Goal: Task Accomplishment & Management: Use online tool/utility

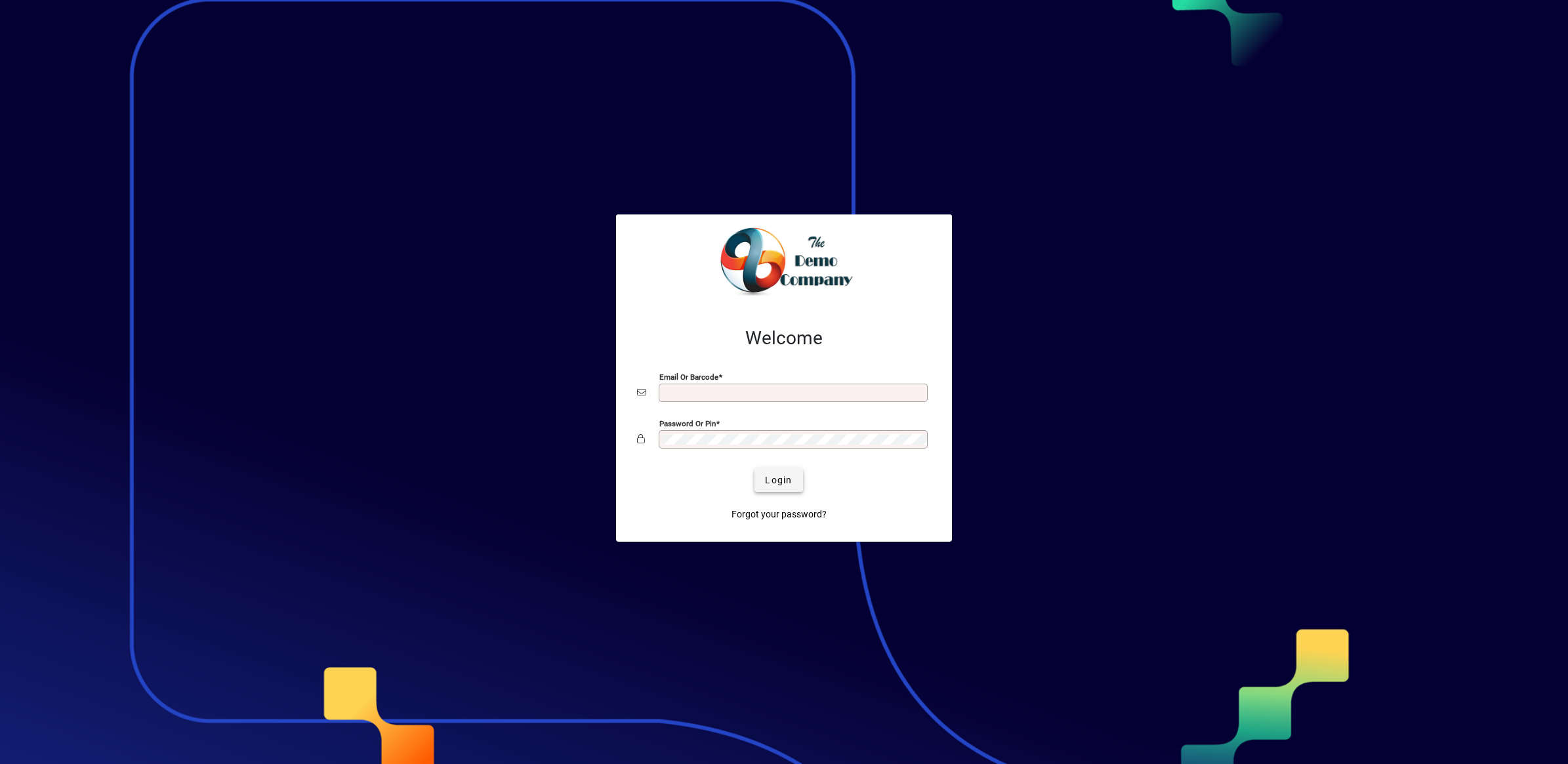
type input "**********"
click at [775, 480] on span "Login" at bounding box center [779, 481] width 27 height 13
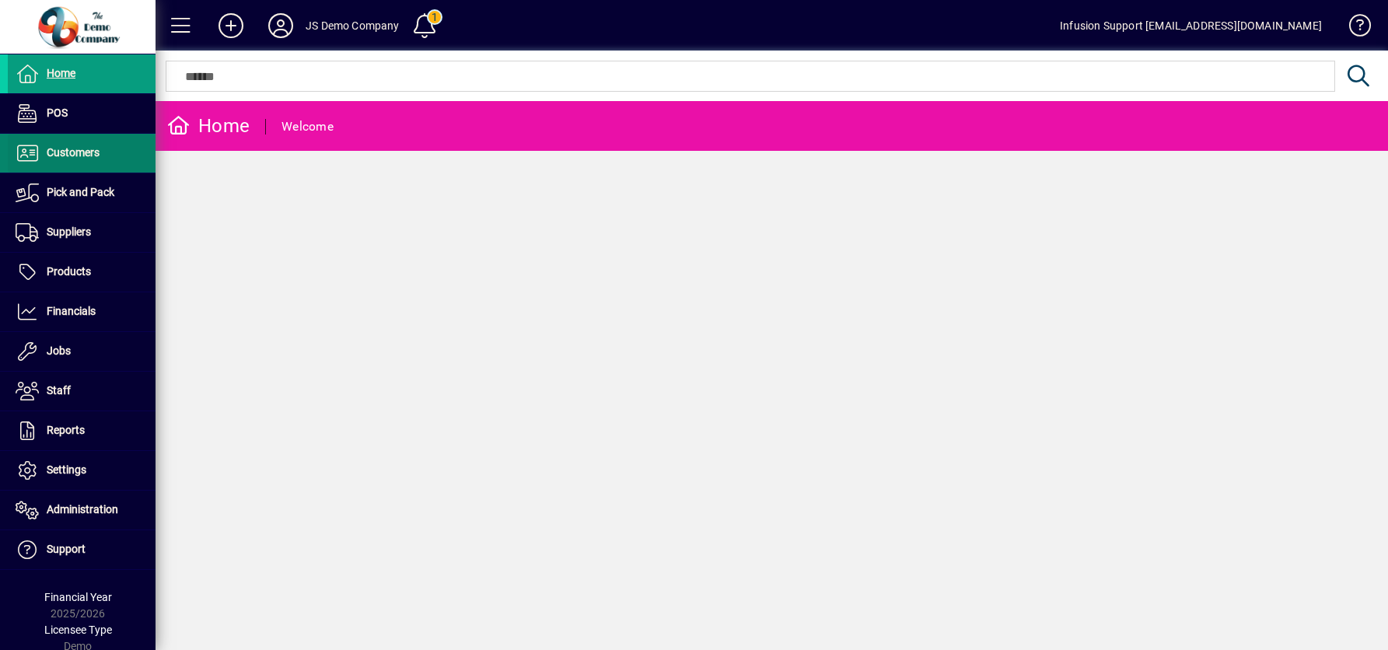
click at [67, 165] on span at bounding box center [82, 153] width 148 height 37
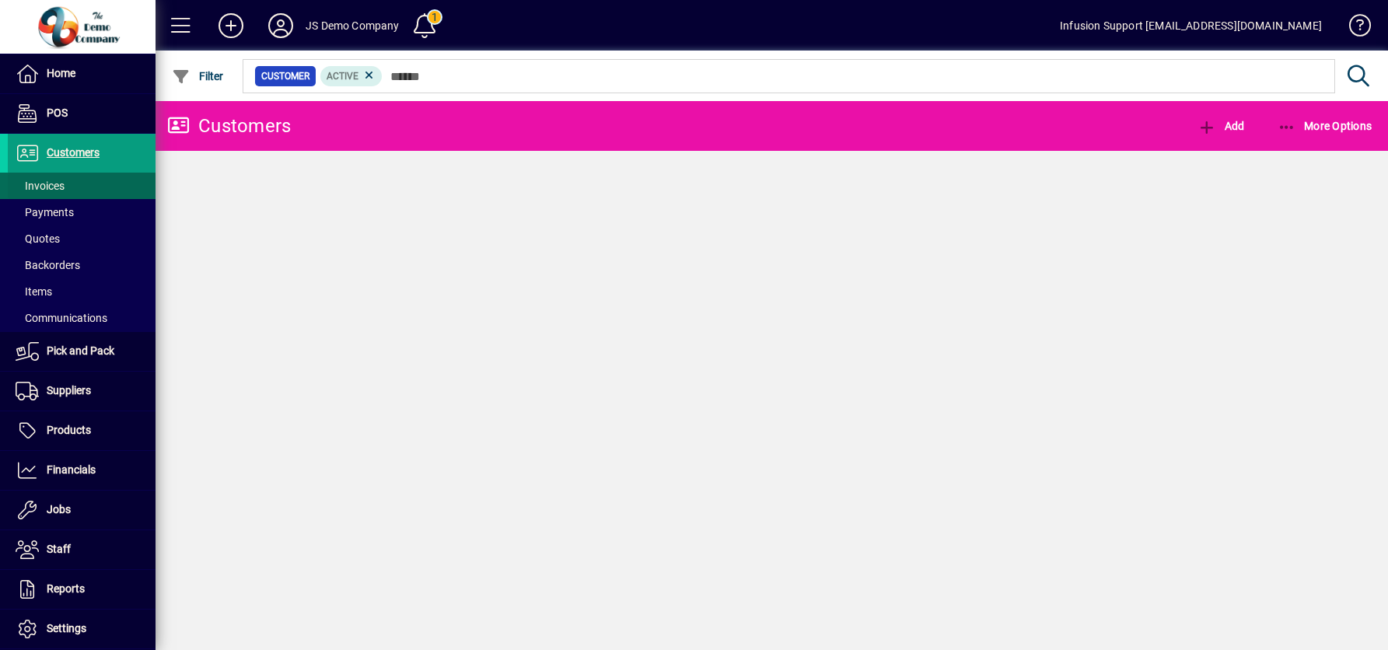
click at [51, 184] on span "Invoices" at bounding box center [40, 186] width 49 height 12
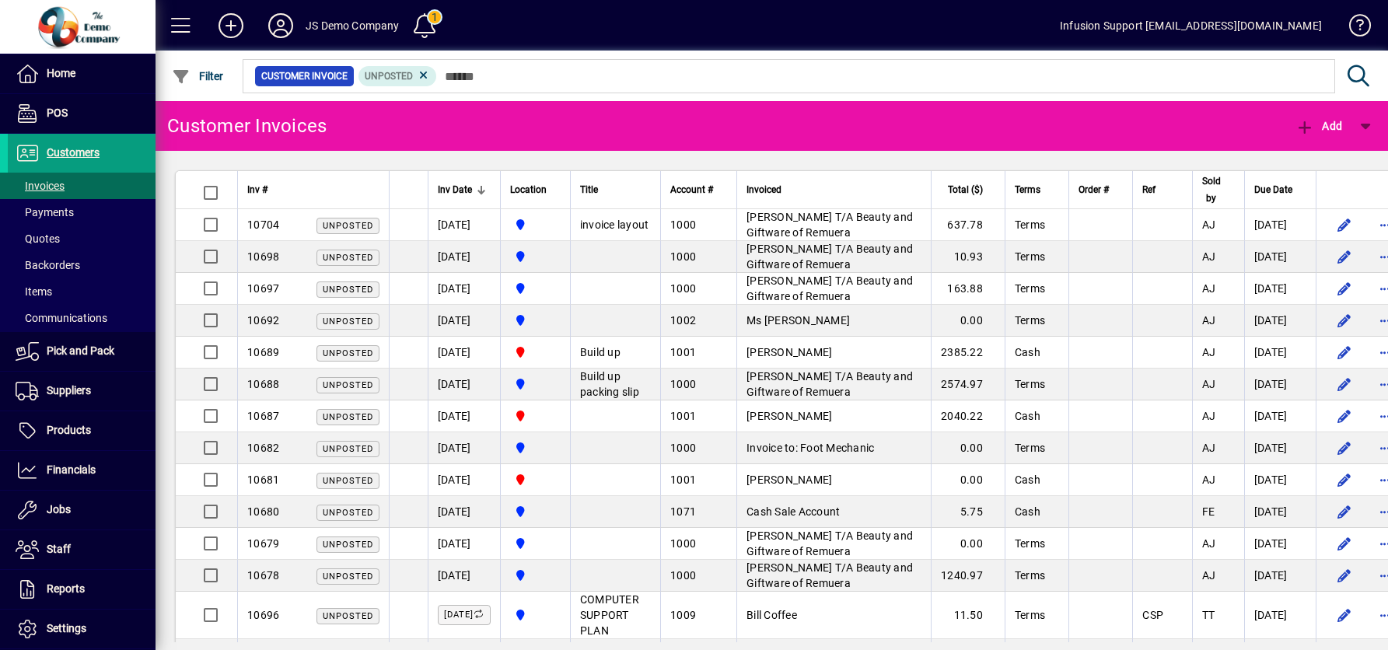
drag, startPoint x: 271, startPoint y: 228, endPoint x: 263, endPoint y: 273, distance: 45.8
click at [271, 230] on span "10704" at bounding box center [263, 225] width 32 height 12
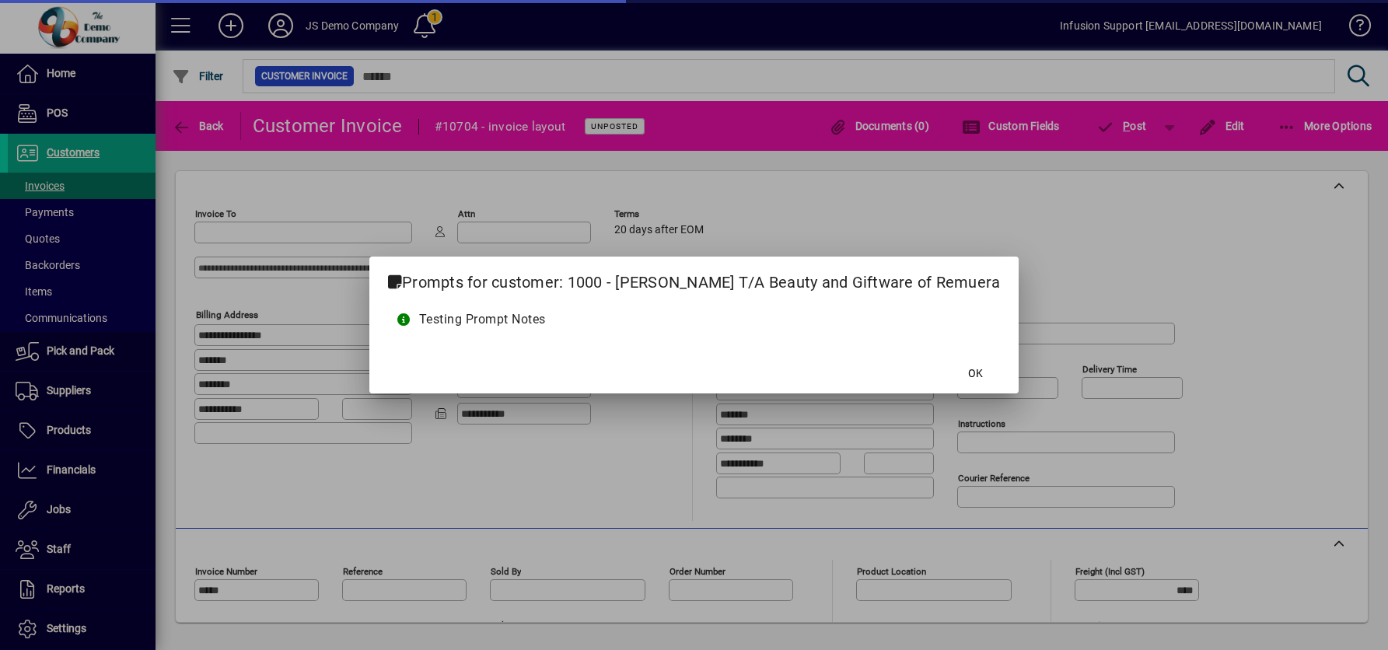
type input "**********"
type input "********"
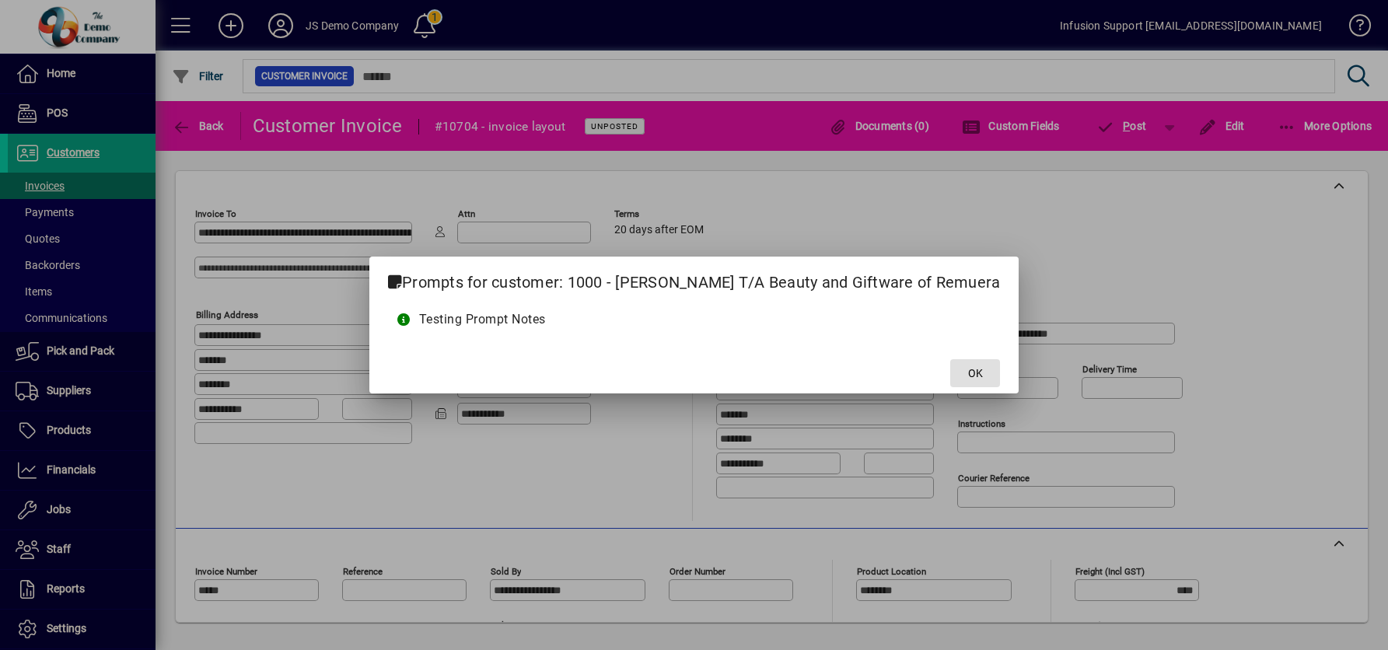
click at [986, 366] on span at bounding box center [975, 373] width 50 height 37
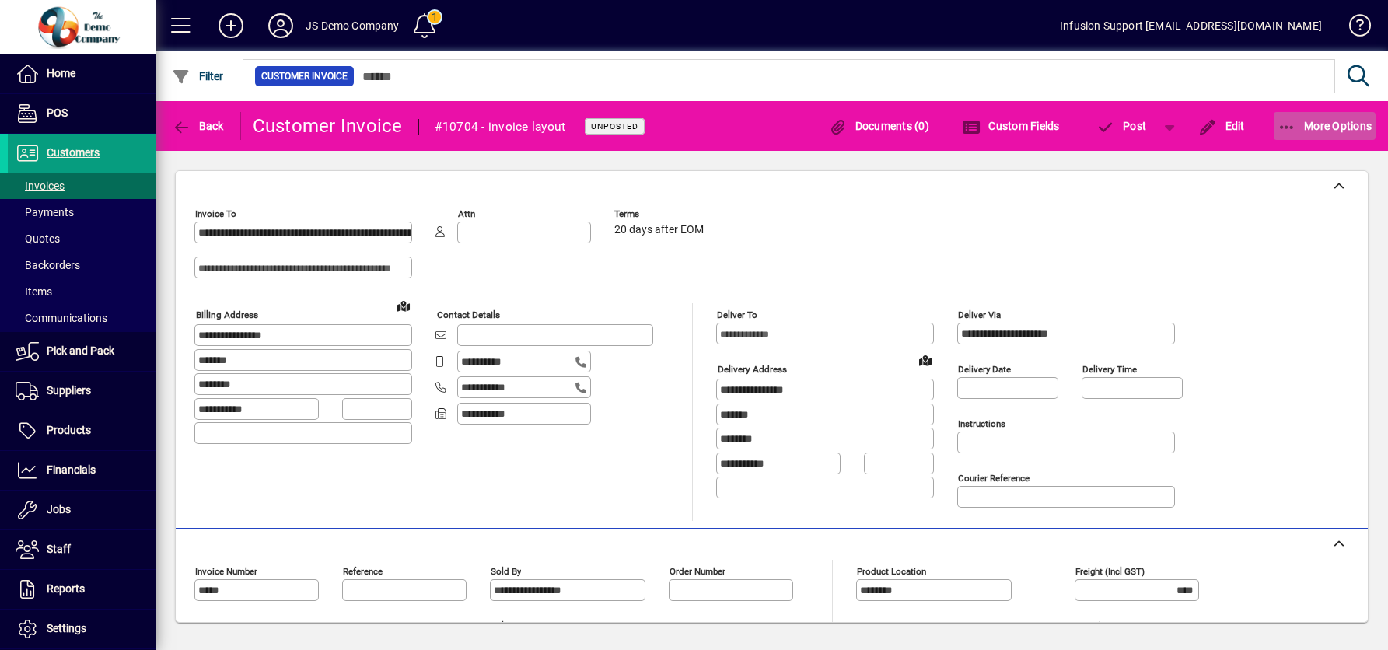
click at [1300, 121] on span "More Options" at bounding box center [1325, 126] width 95 height 12
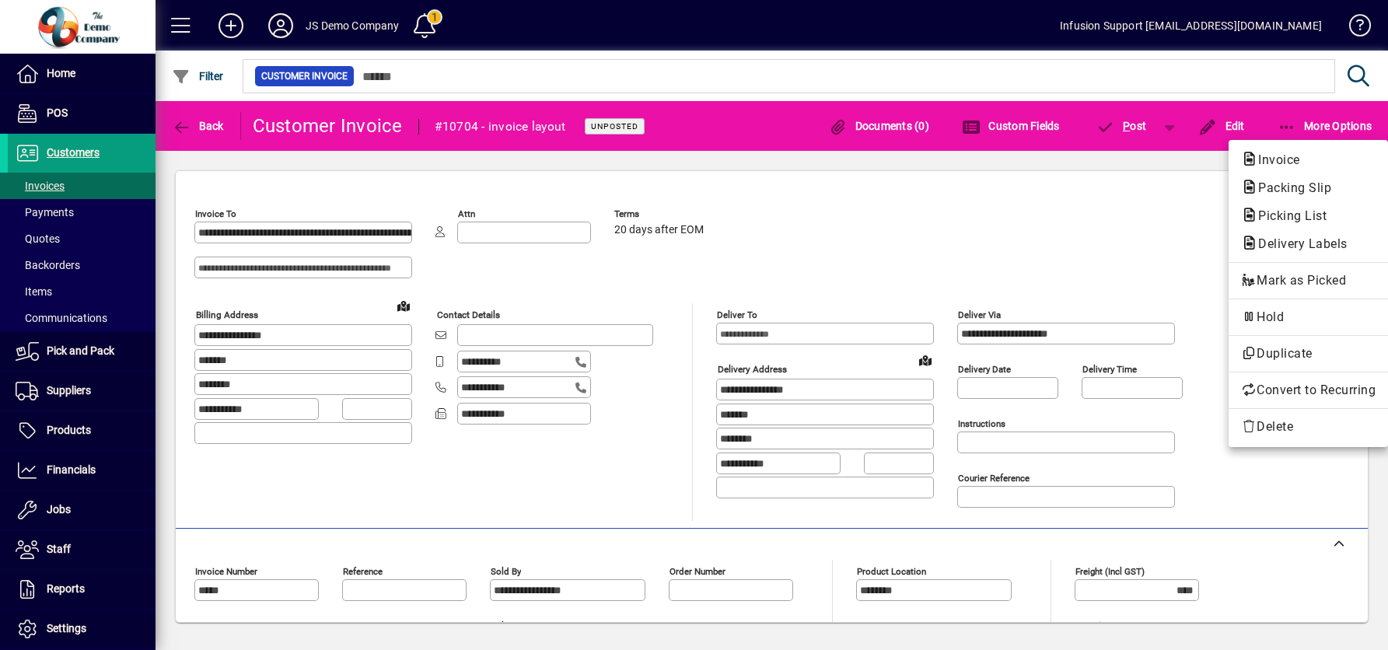
click at [177, 127] on div at bounding box center [694, 325] width 1388 height 650
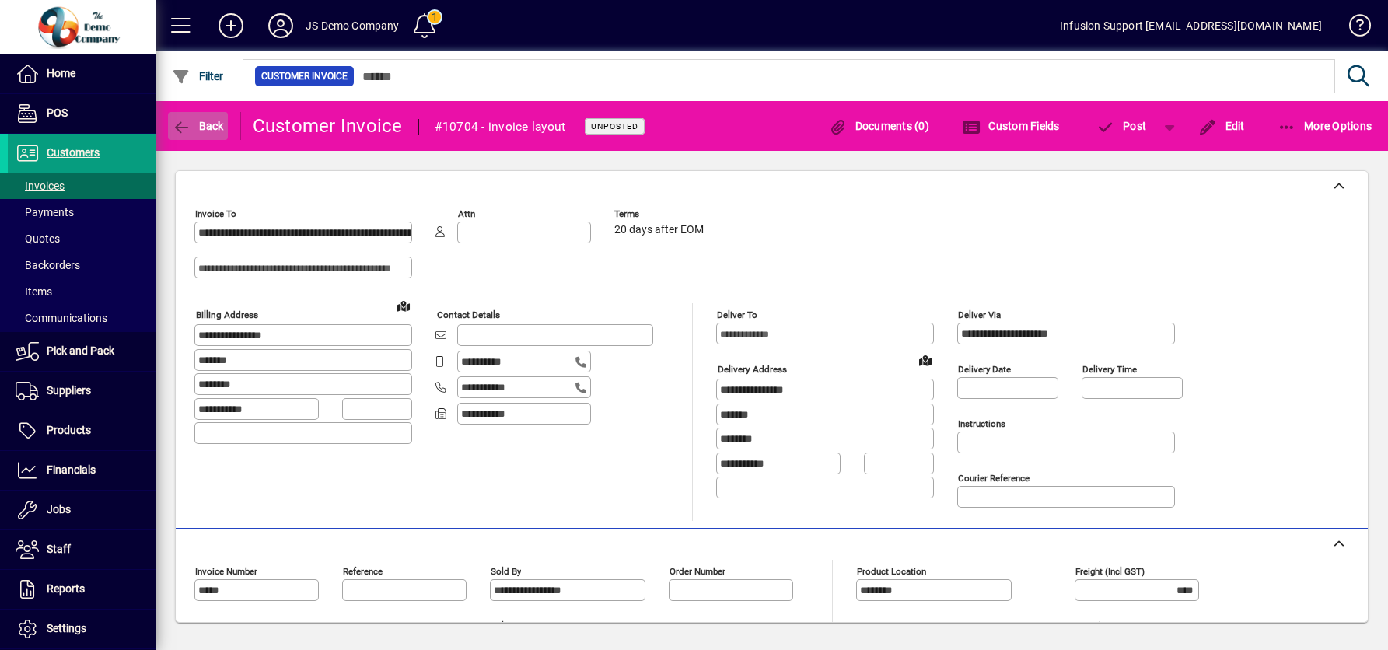
click at [184, 124] on icon "button" at bounding box center [181, 128] width 19 height 16
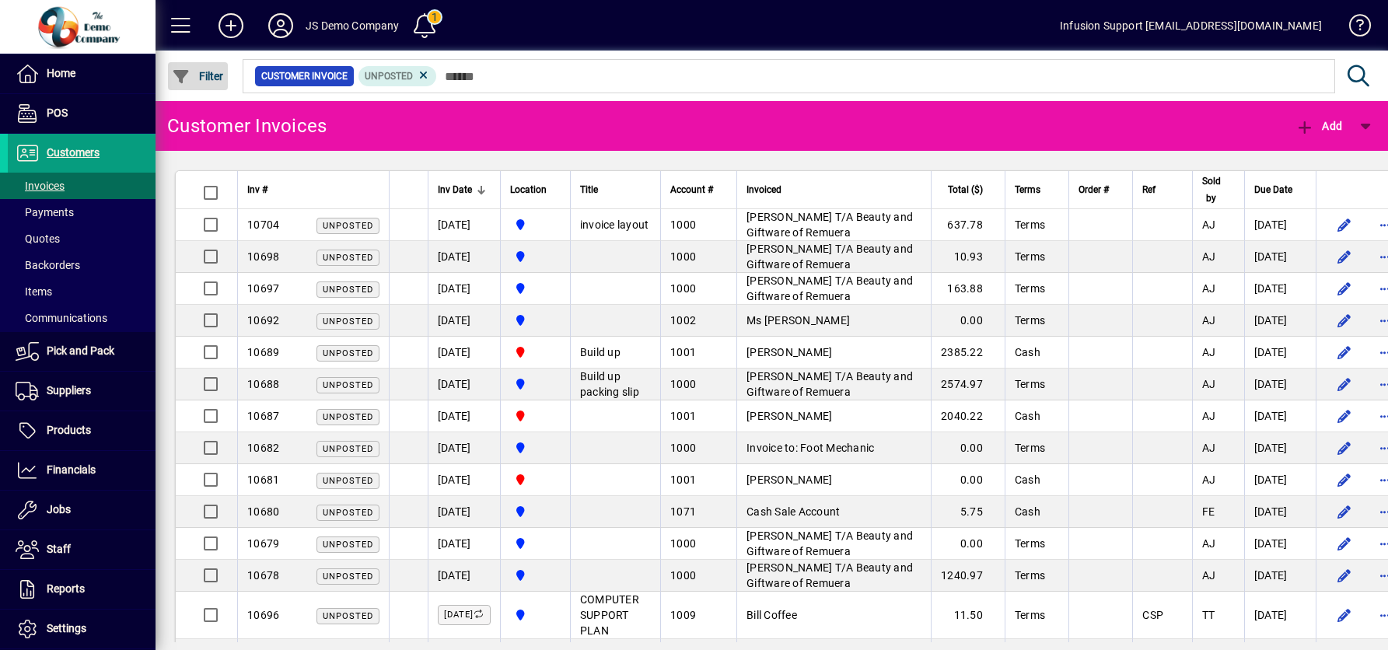
click at [188, 75] on icon "button" at bounding box center [181, 77] width 19 height 16
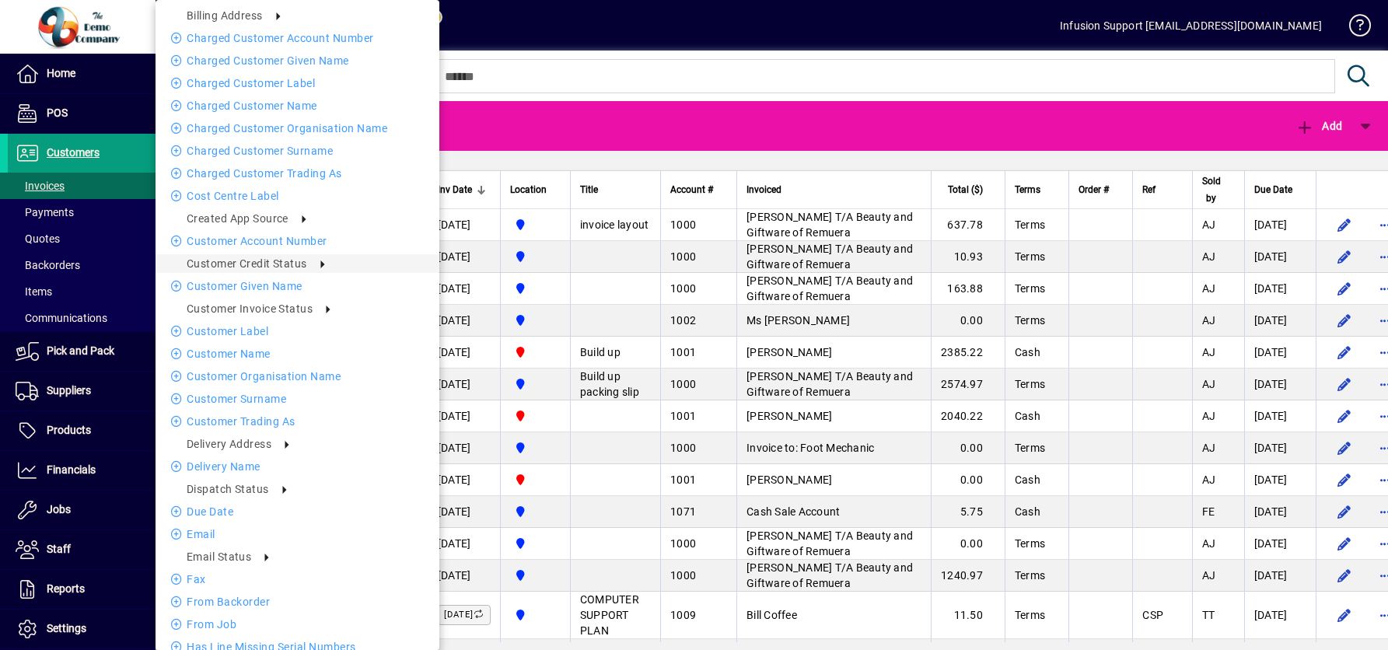
click at [578, 10] on div at bounding box center [694, 325] width 1388 height 650
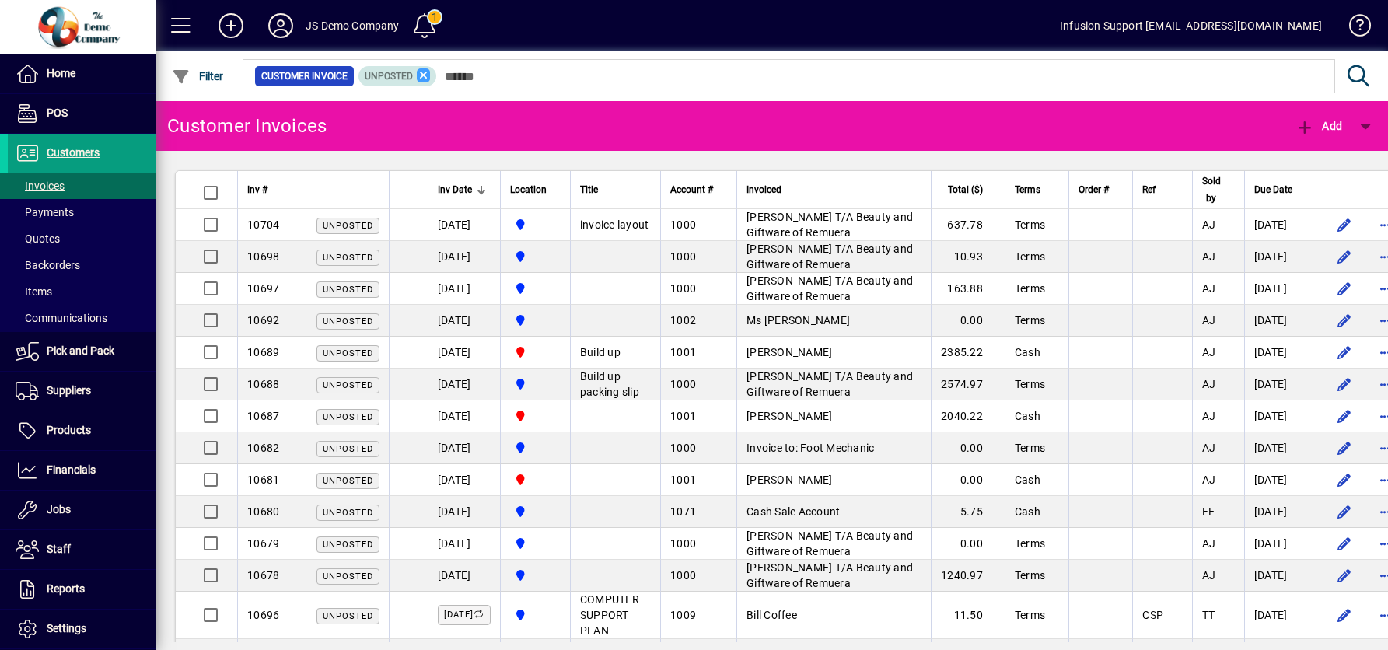
click at [424, 75] on icon at bounding box center [424, 75] width 14 height 14
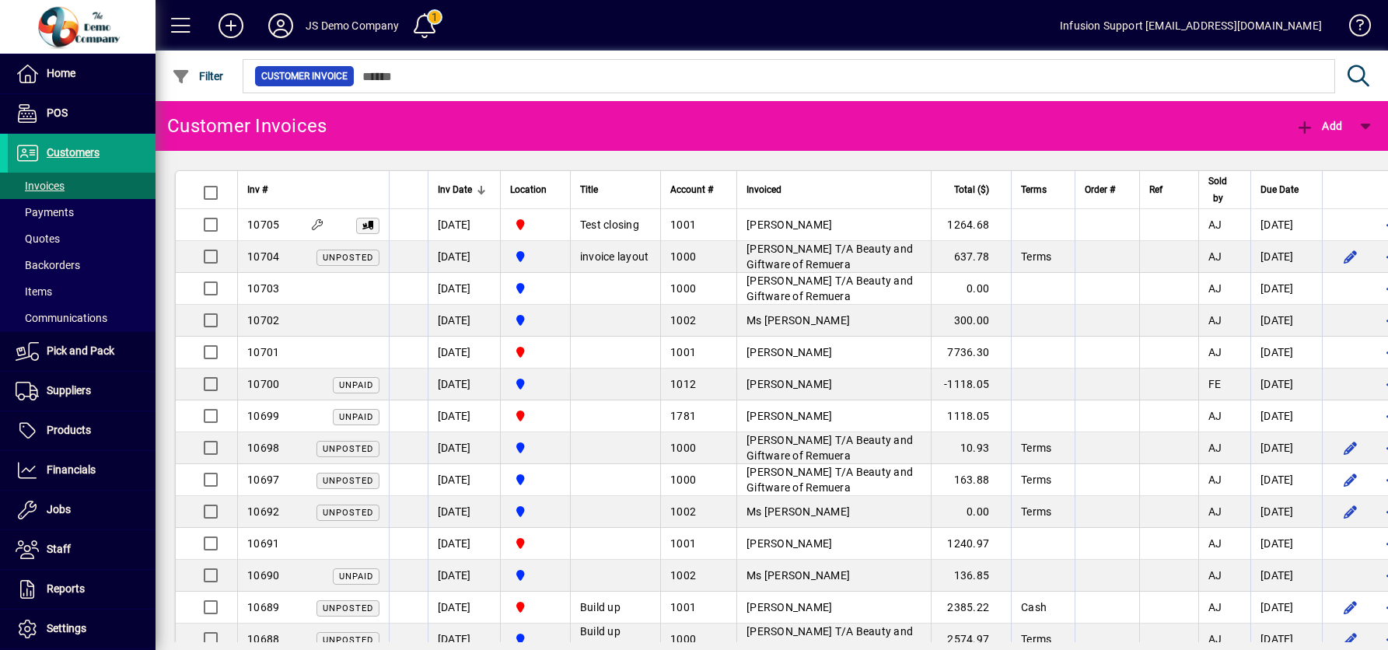
click at [356, 290] on div "10703" at bounding box center [313, 289] width 132 height 16
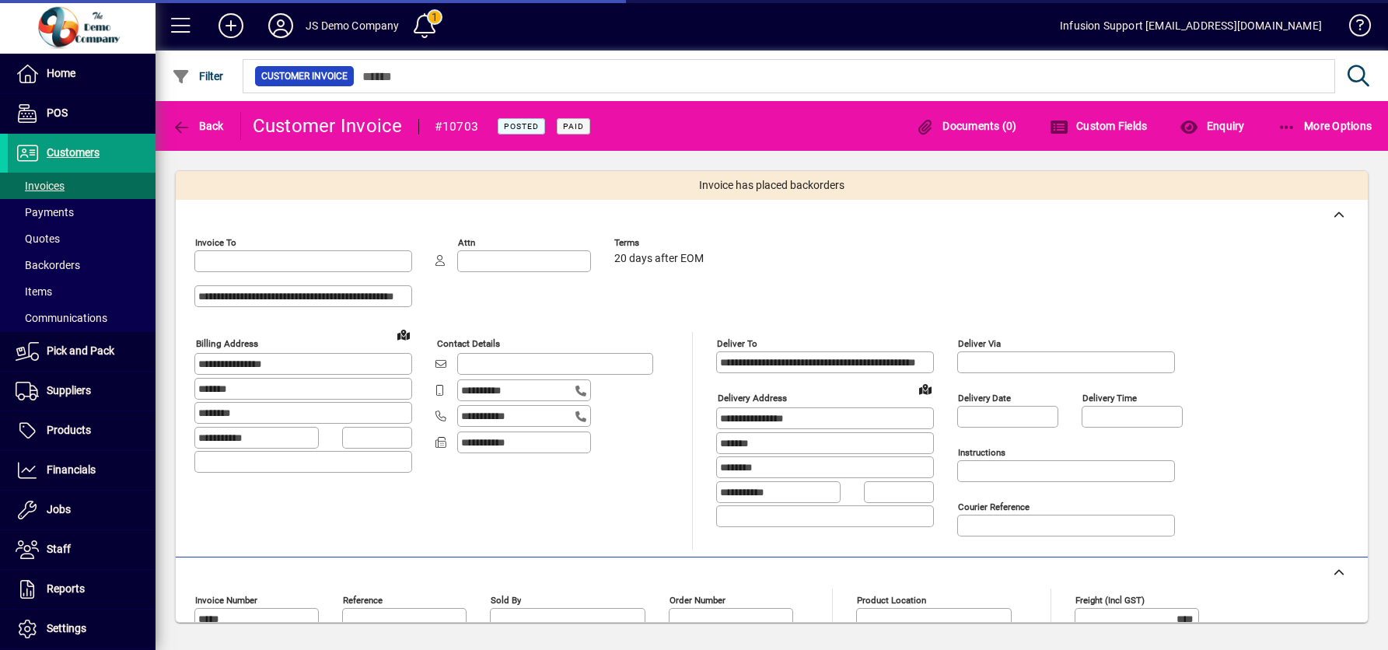
type input "**********"
type input "********"
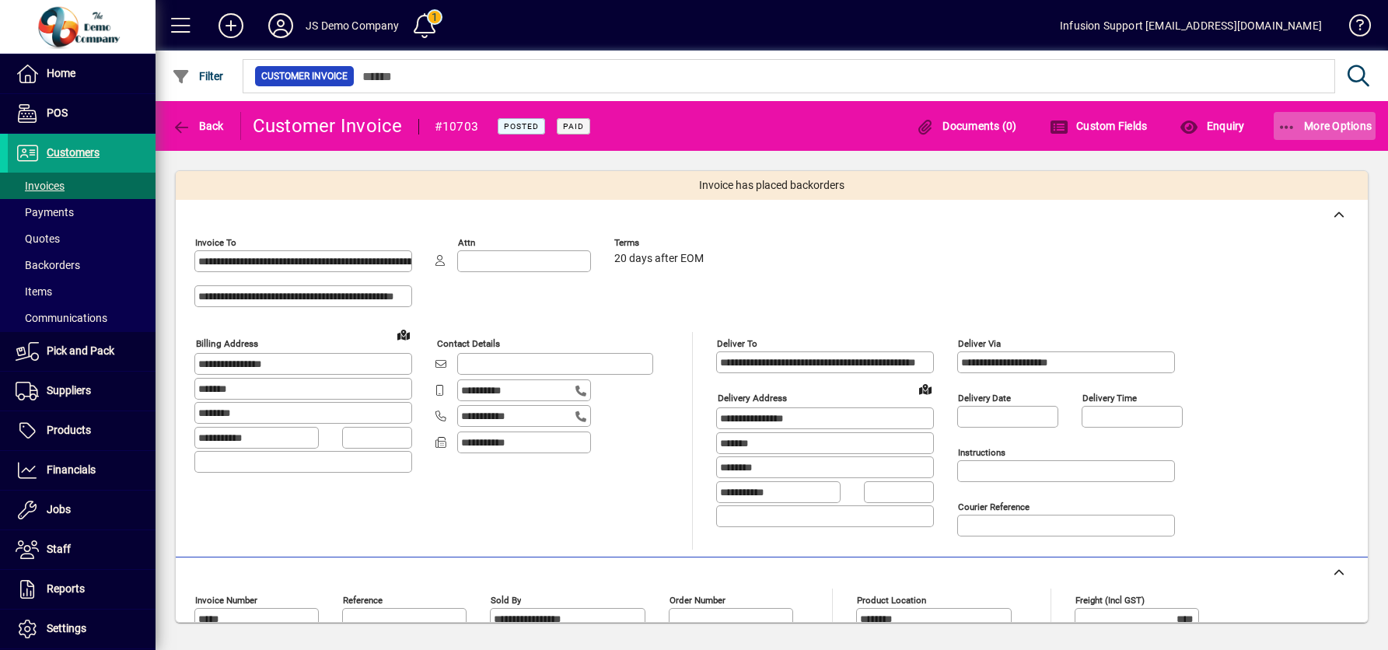
click at [1286, 124] on icon "button" at bounding box center [1287, 128] width 19 height 16
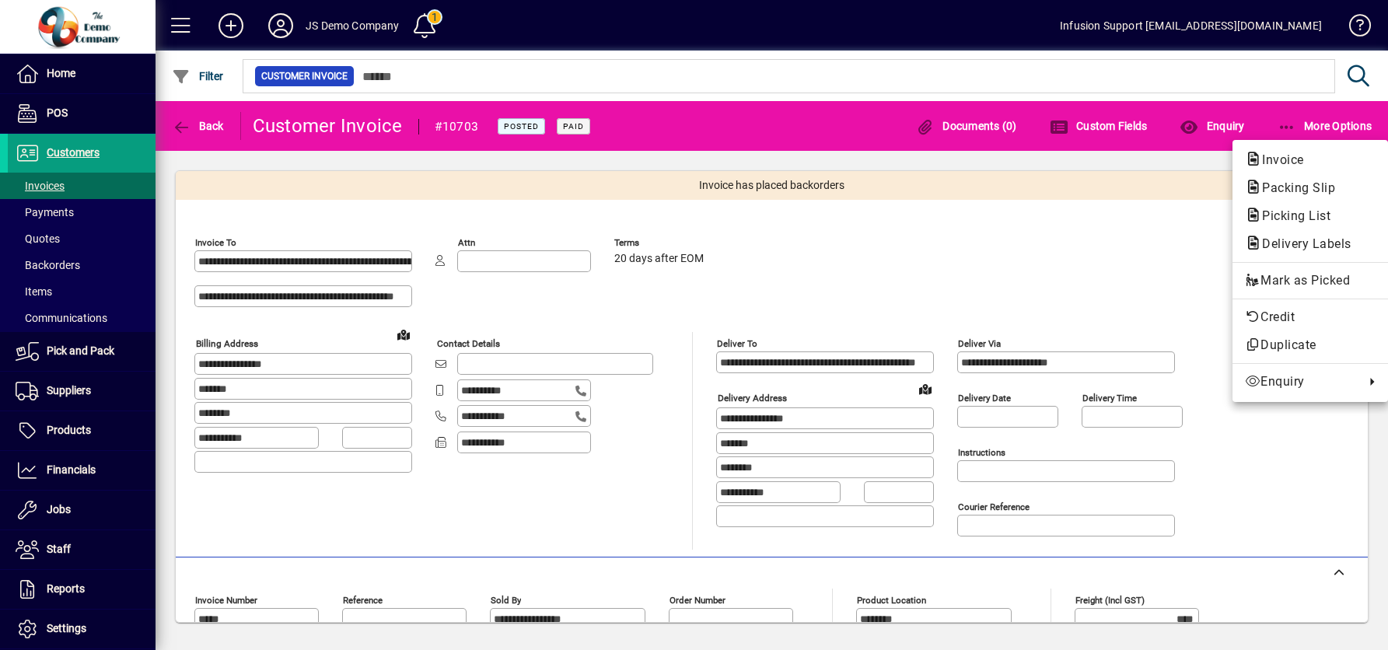
click at [947, 261] on div at bounding box center [694, 325] width 1388 height 650
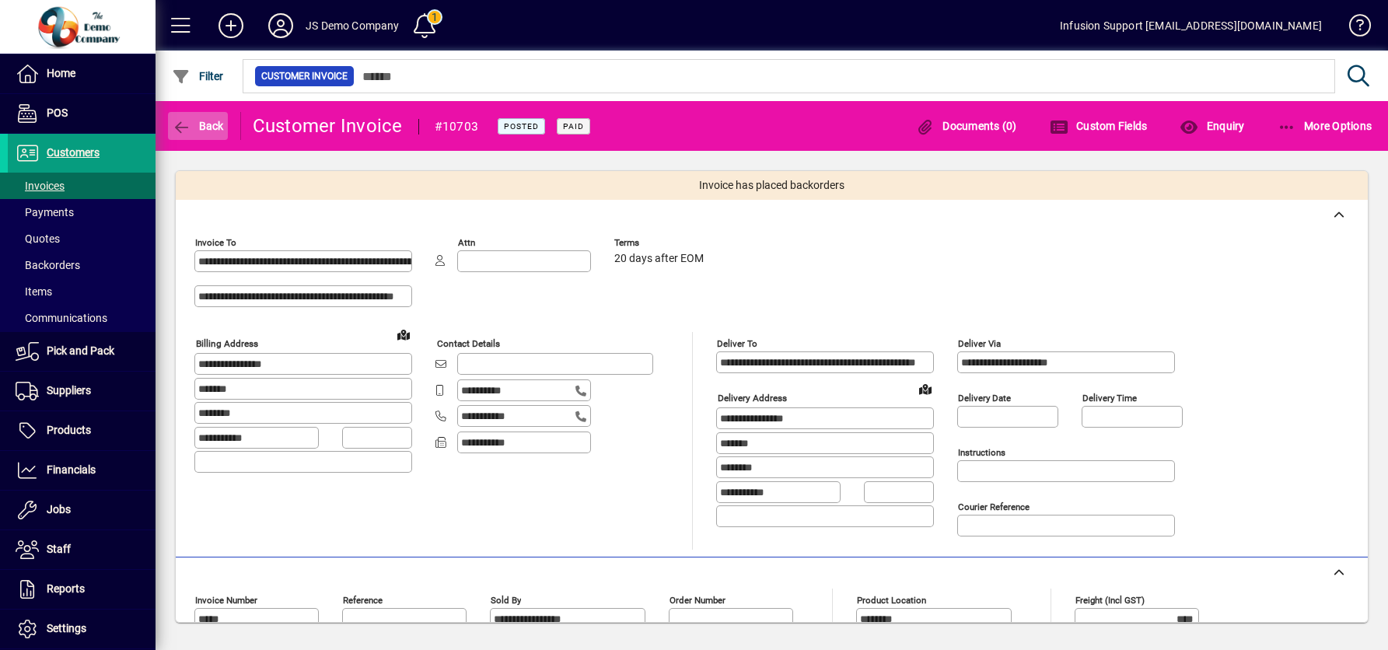
click at [192, 122] on span "Back" at bounding box center [198, 126] width 52 height 12
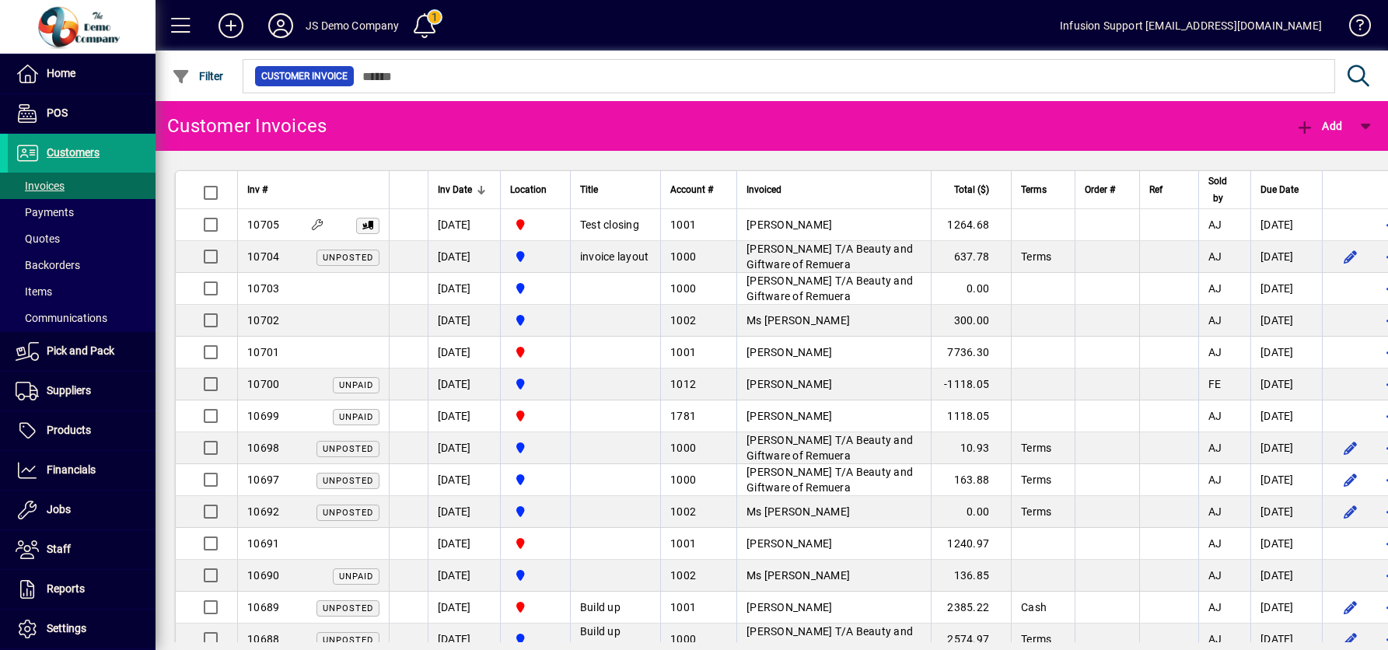
click at [1199, 386] on td at bounding box center [1169, 385] width 60 height 32
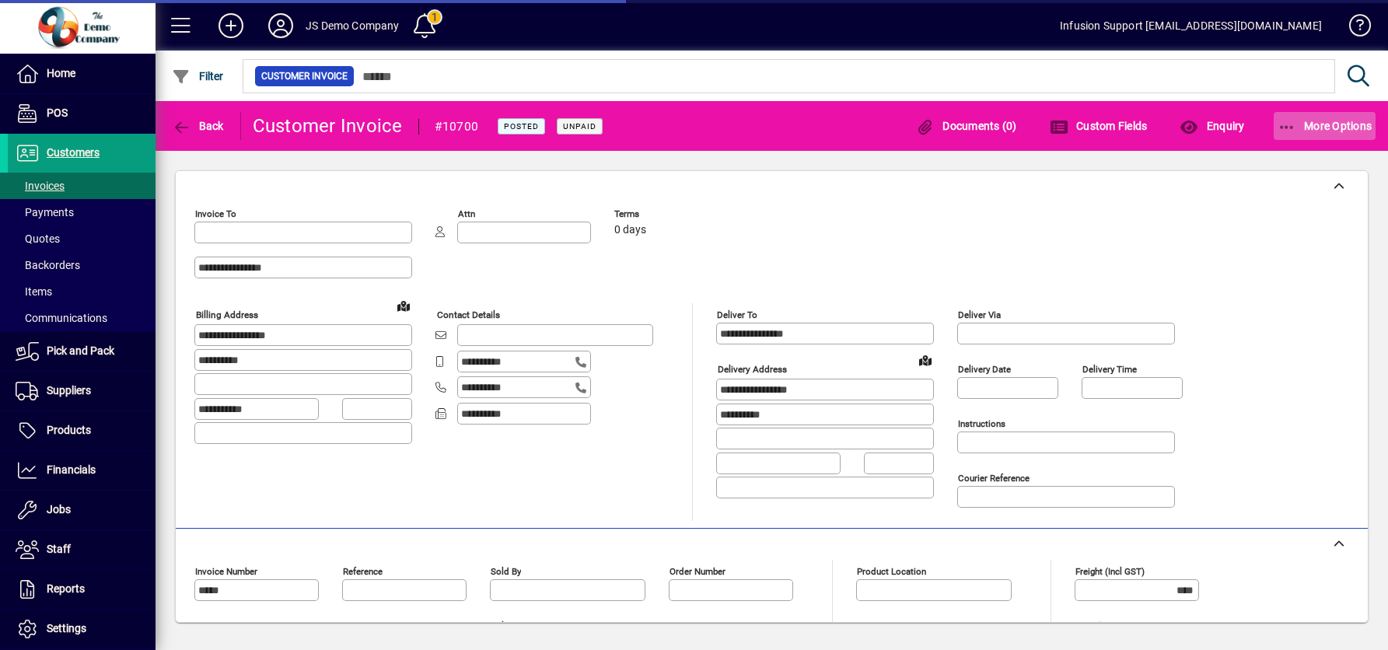
type input "**********"
type input "********"
click at [1293, 120] on icon "button" at bounding box center [1287, 128] width 19 height 16
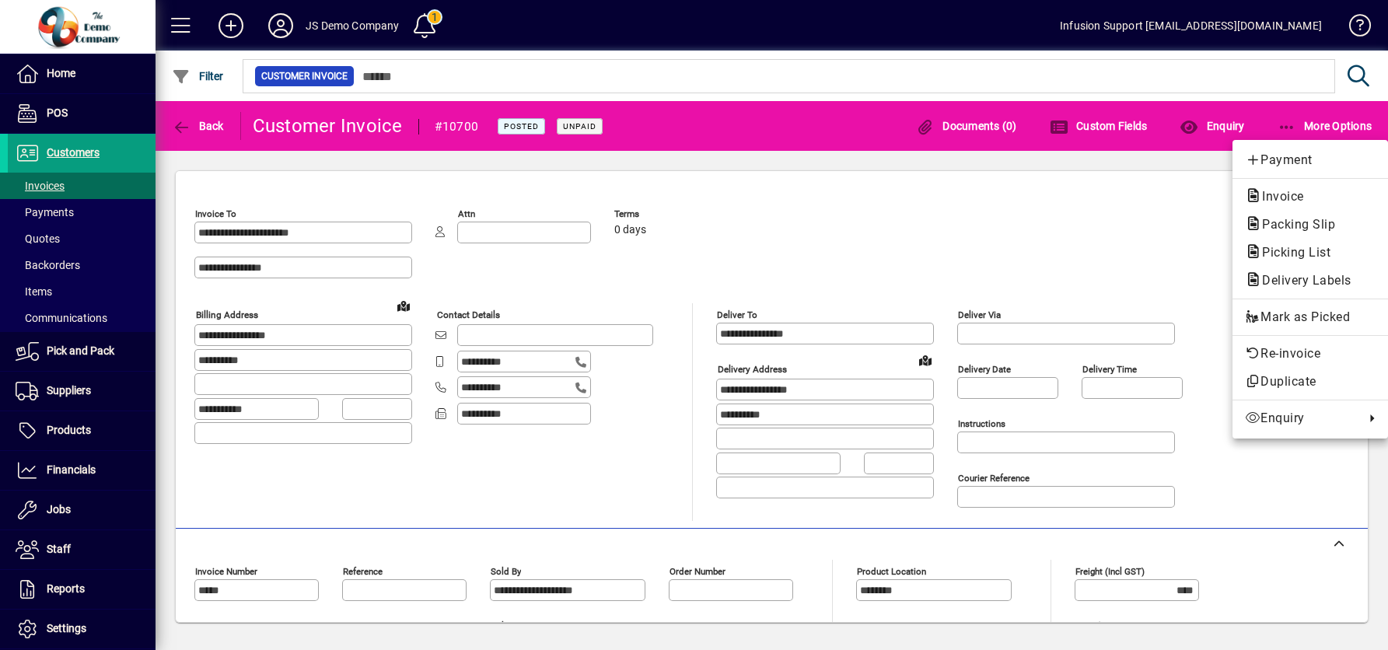
click at [670, 129] on div at bounding box center [694, 325] width 1388 height 650
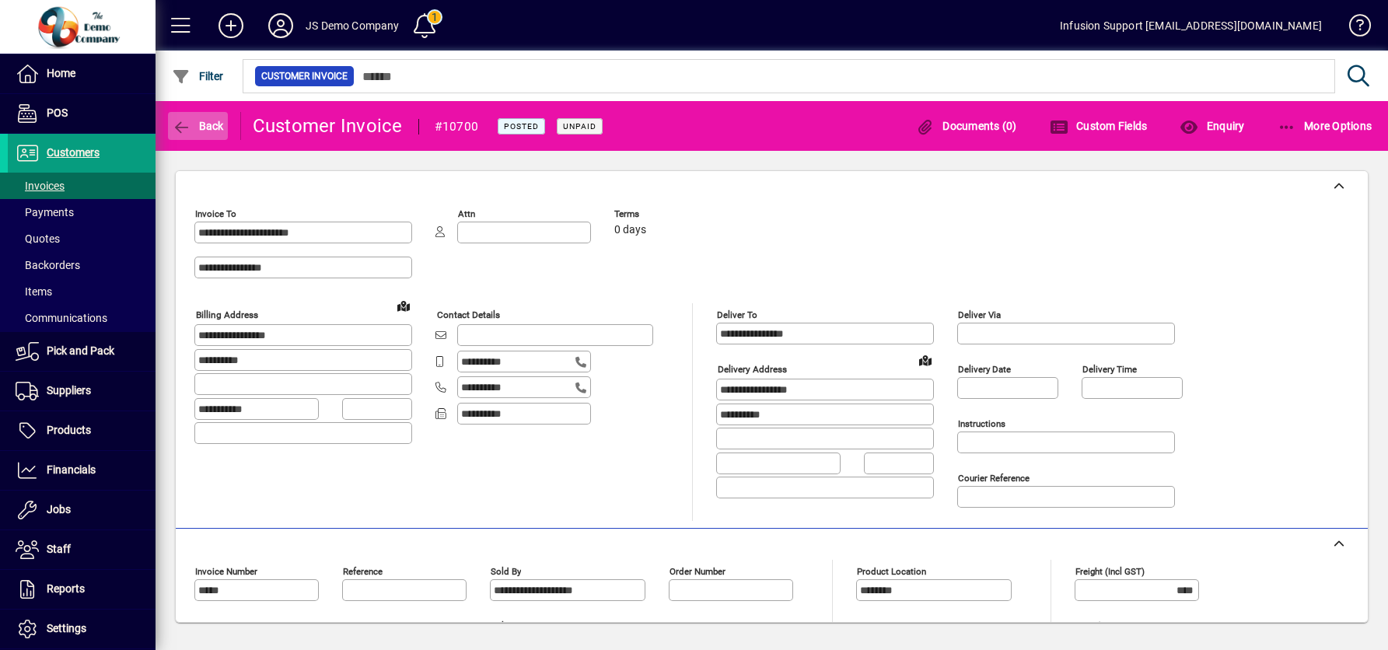
click at [172, 120] on icon "button" at bounding box center [181, 128] width 19 height 16
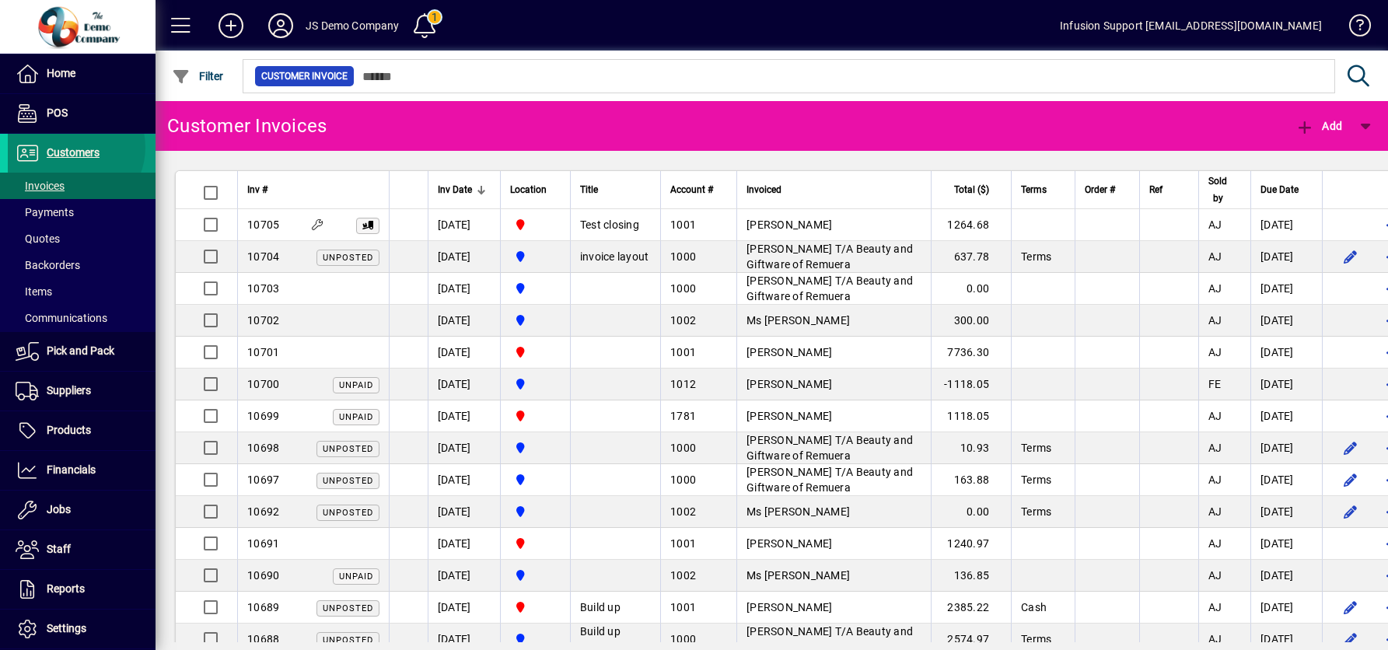
click at [70, 148] on span "Customers" at bounding box center [73, 152] width 53 height 12
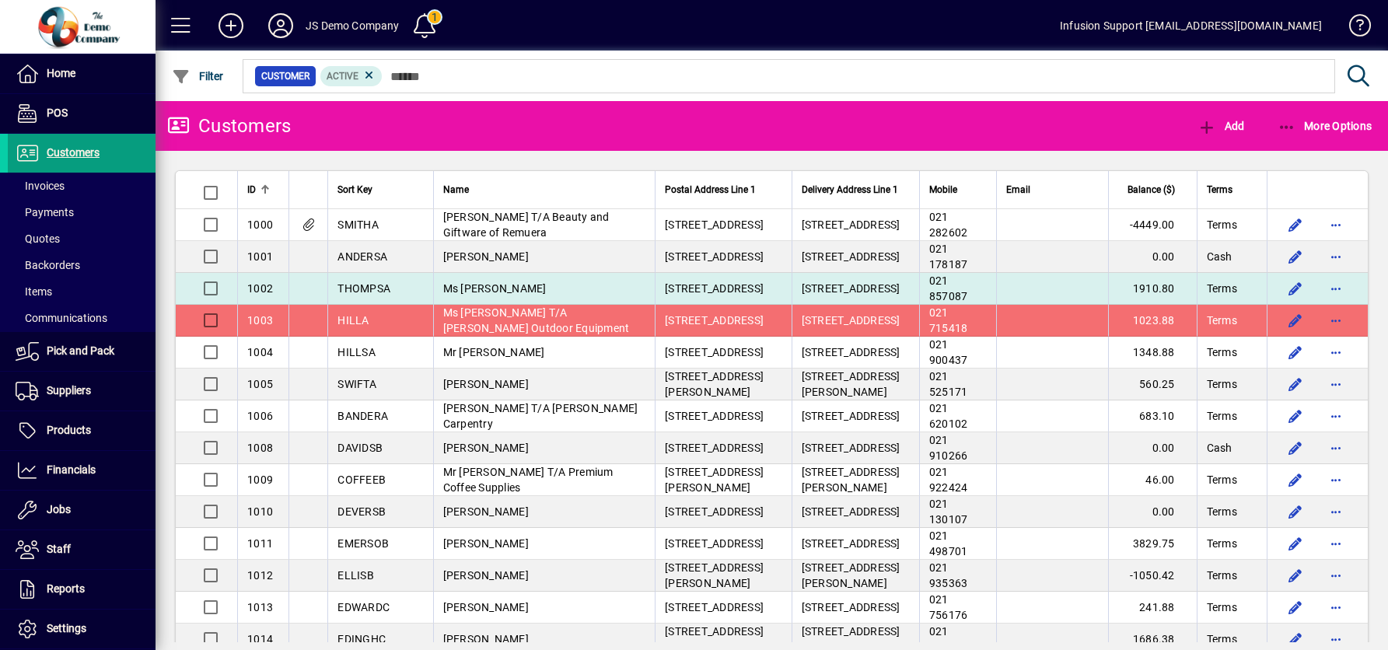
click at [464, 295] on span "Ms [PERSON_NAME]" at bounding box center [494, 288] width 103 height 12
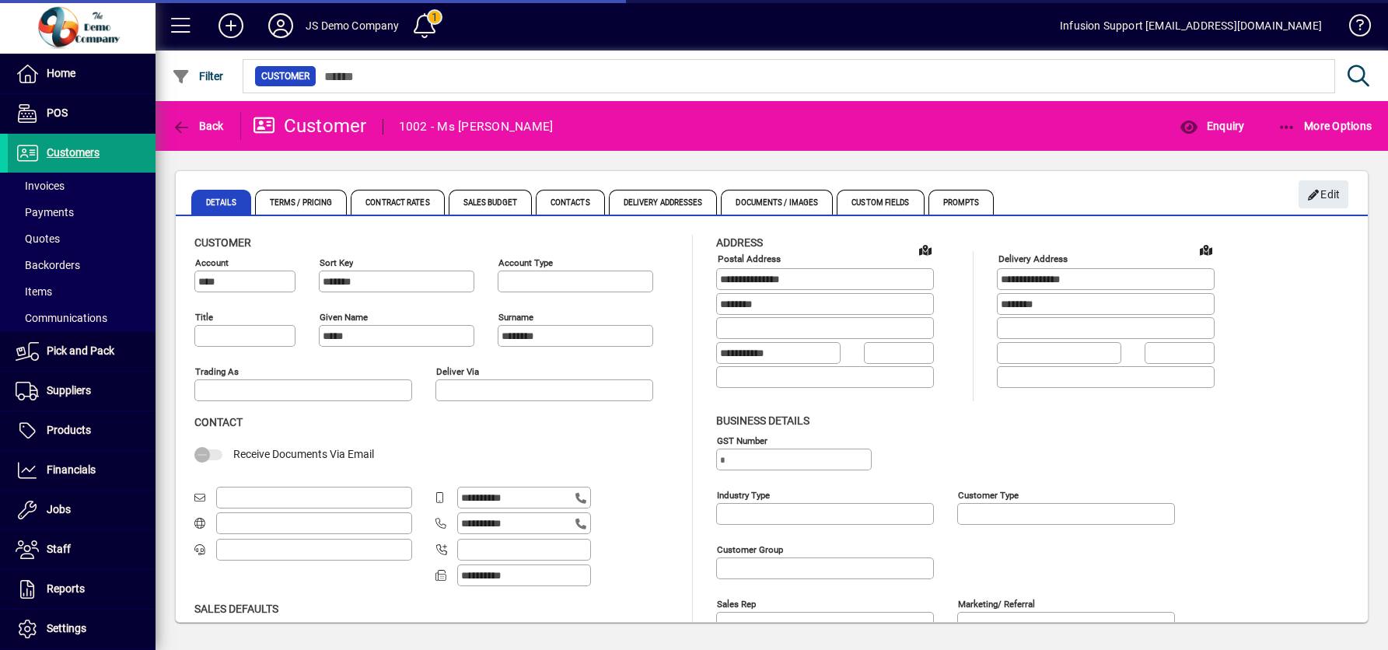
type input "**********"
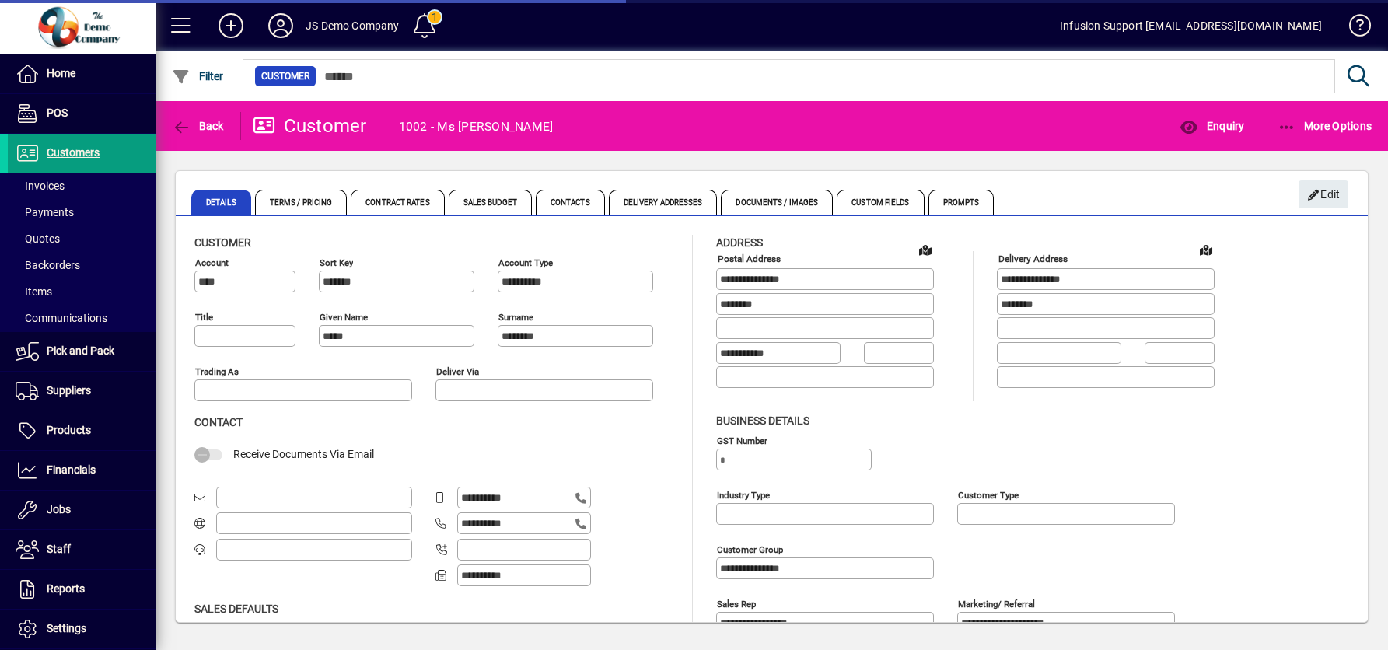
type input "**"
click at [76, 150] on span "Customers" at bounding box center [73, 152] width 53 height 12
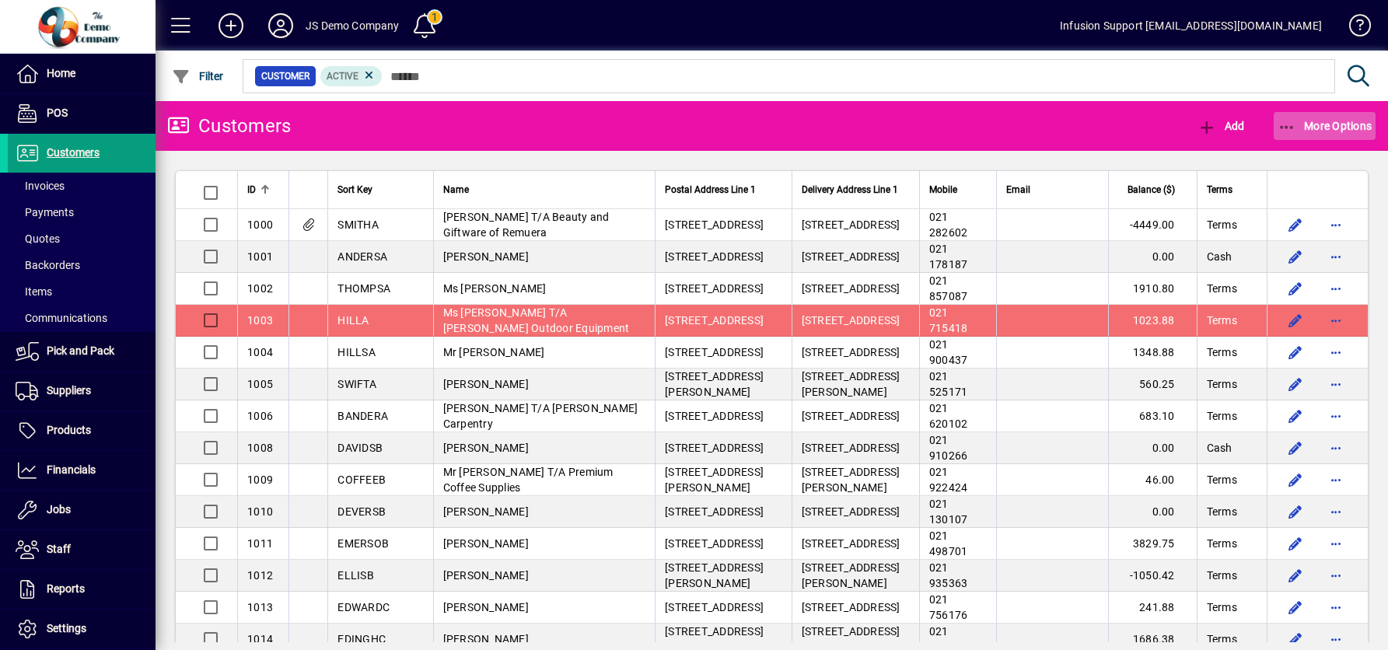
click at [1290, 120] on icon "button" at bounding box center [1287, 128] width 19 height 16
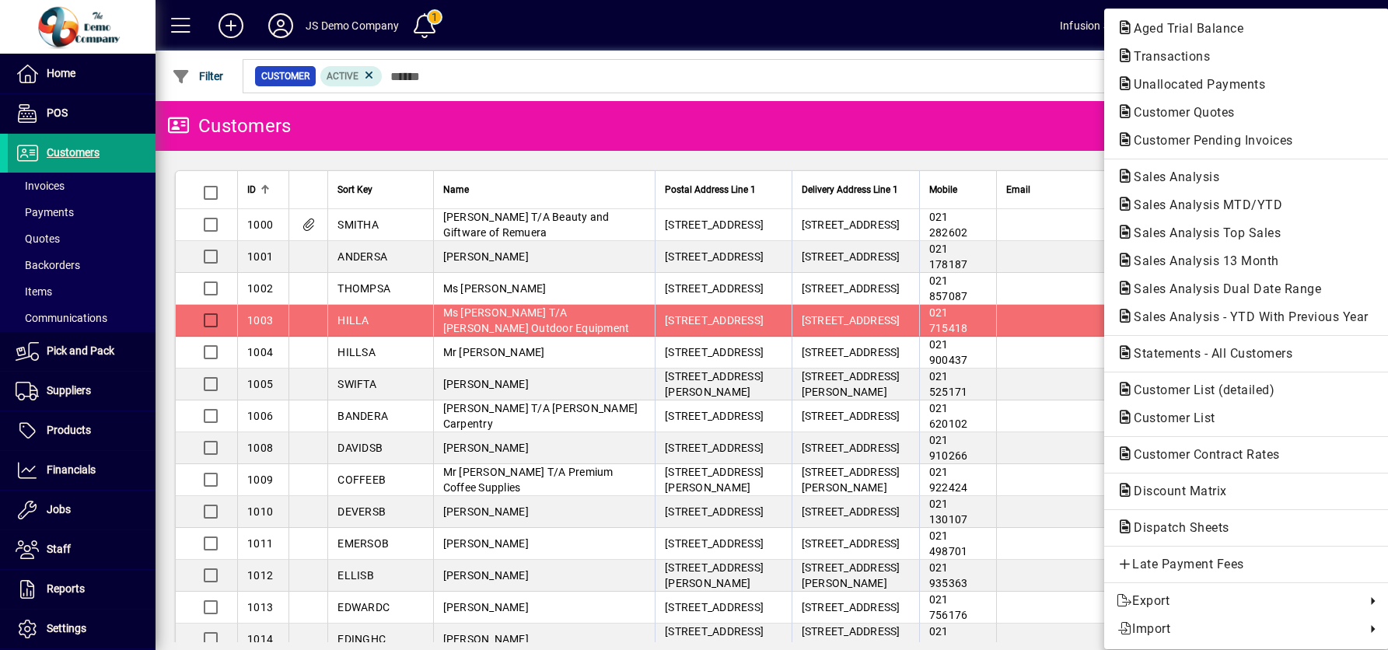
click at [985, 72] on div at bounding box center [694, 325] width 1388 height 650
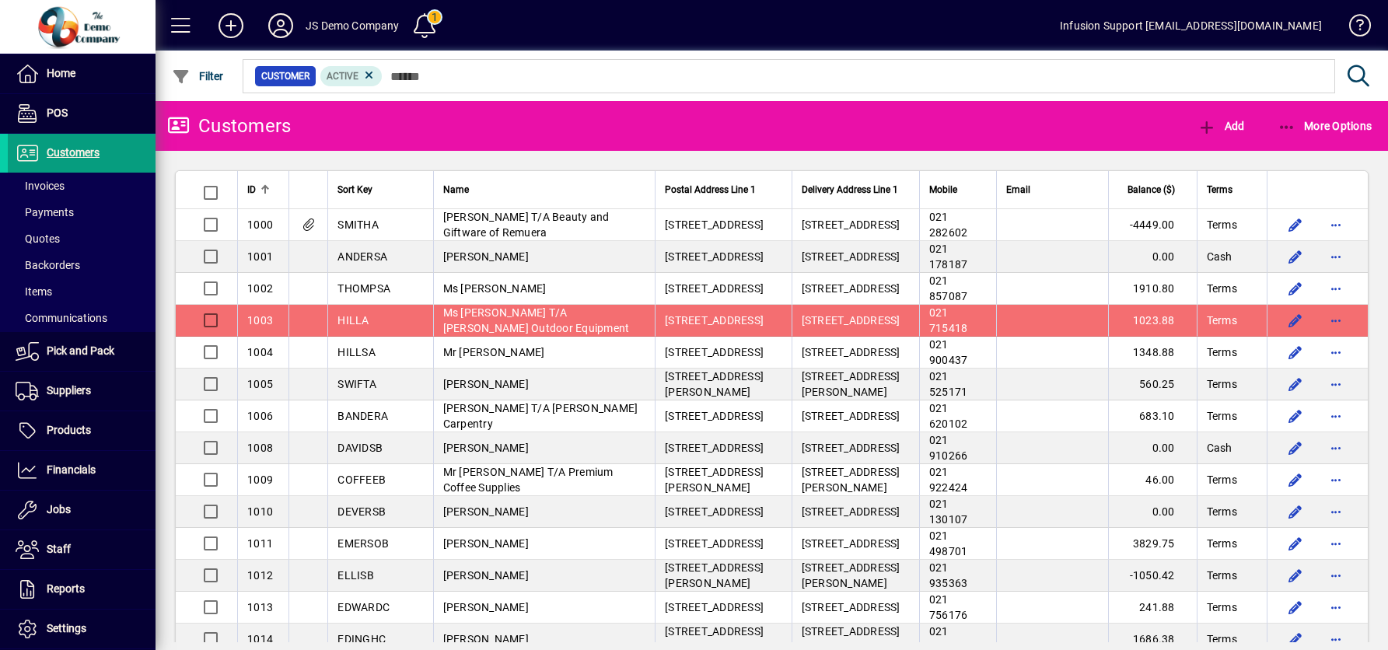
drag, startPoint x: 1280, startPoint y: 126, endPoint x: 1076, endPoint y: 124, distance: 204.6
click at [1076, 124] on mat-toolbar-row "Customers Add More Options" at bounding box center [772, 126] width 1233 height 50
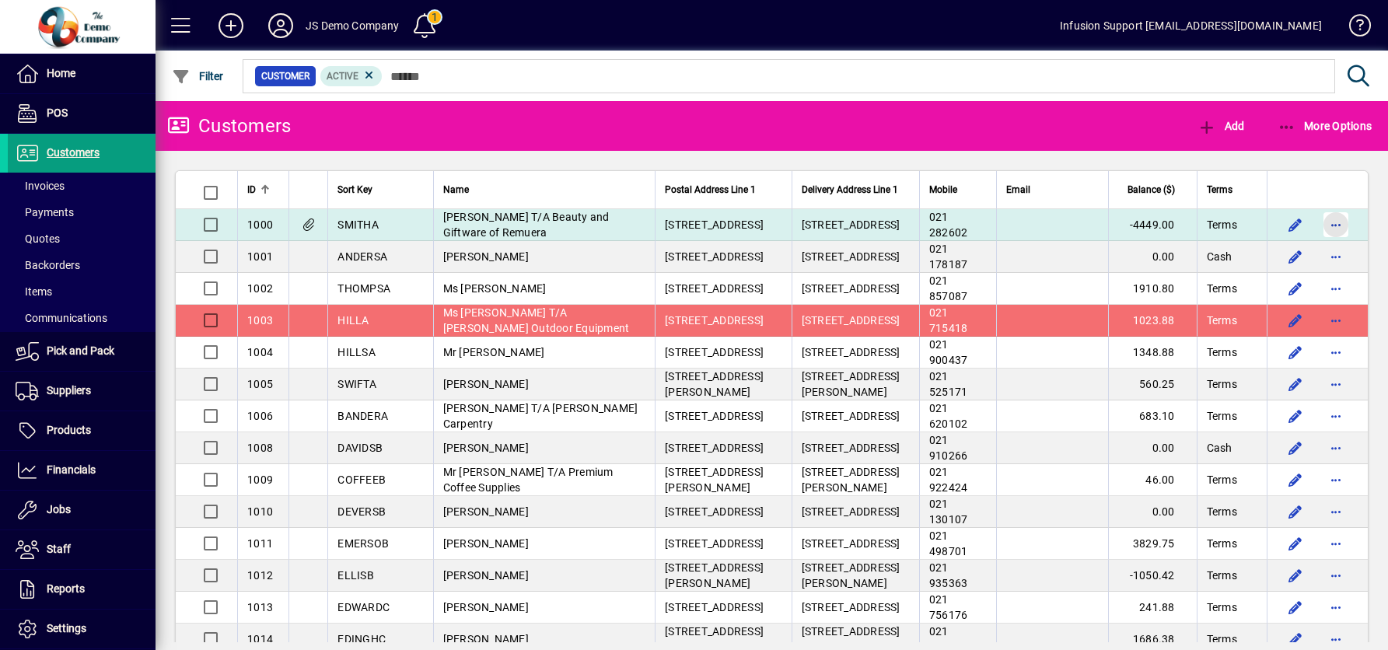
click at [1320, 236] on span "button" at bounding box center [1336, 224] width 37 height 37
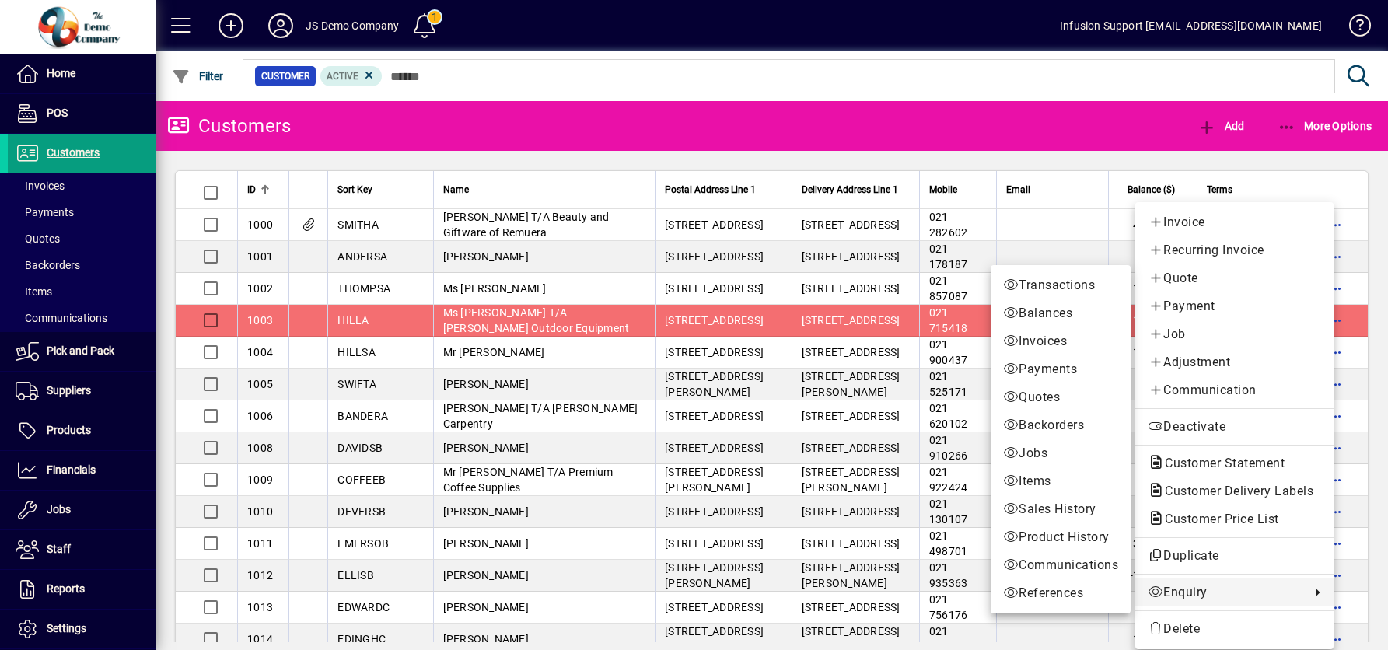
click at [1225, 591] on span "Enquiry" at bounding box center [1225, 592] width 155 height 19
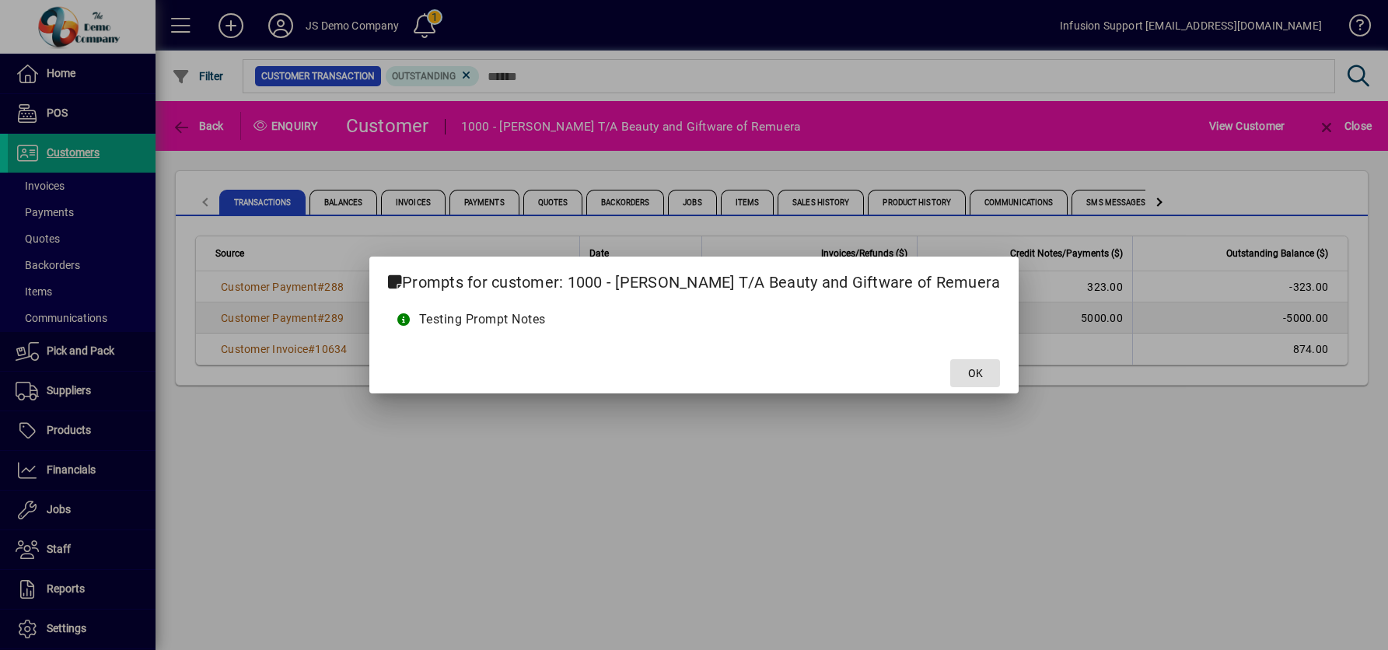
click at [968, 376] on span "OK" at bounding box center [975, 374] width 15 height 16
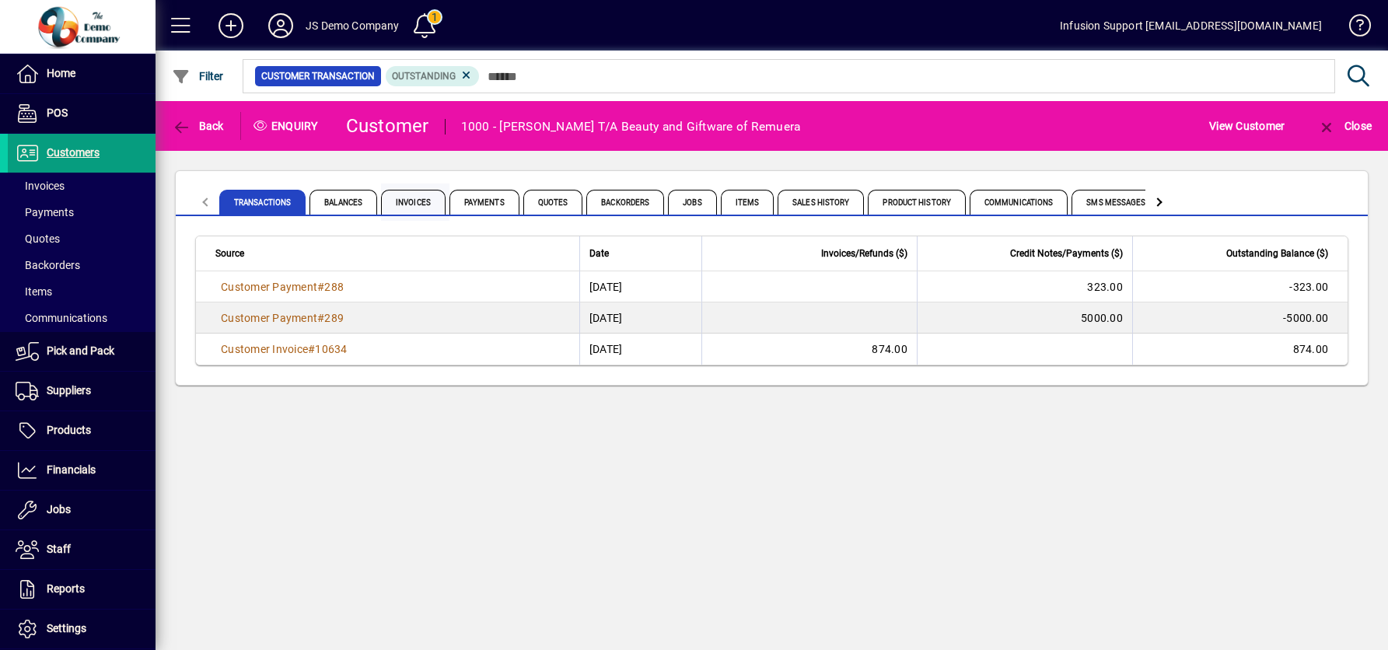
click at [417, 193] on span "Invoices" at bounding box center [413, 202] width 65 height 25
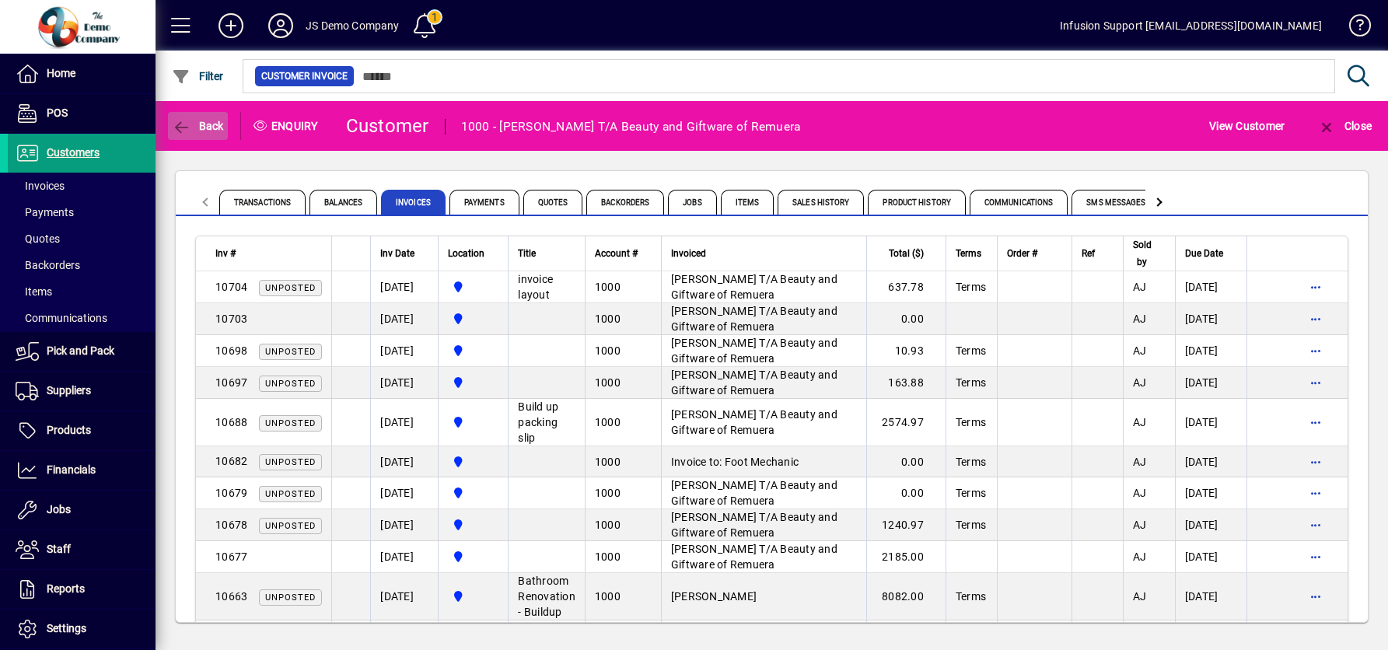
click at [204, 122] on span "Back" at bounding box center [198, 126] width 52 height 12
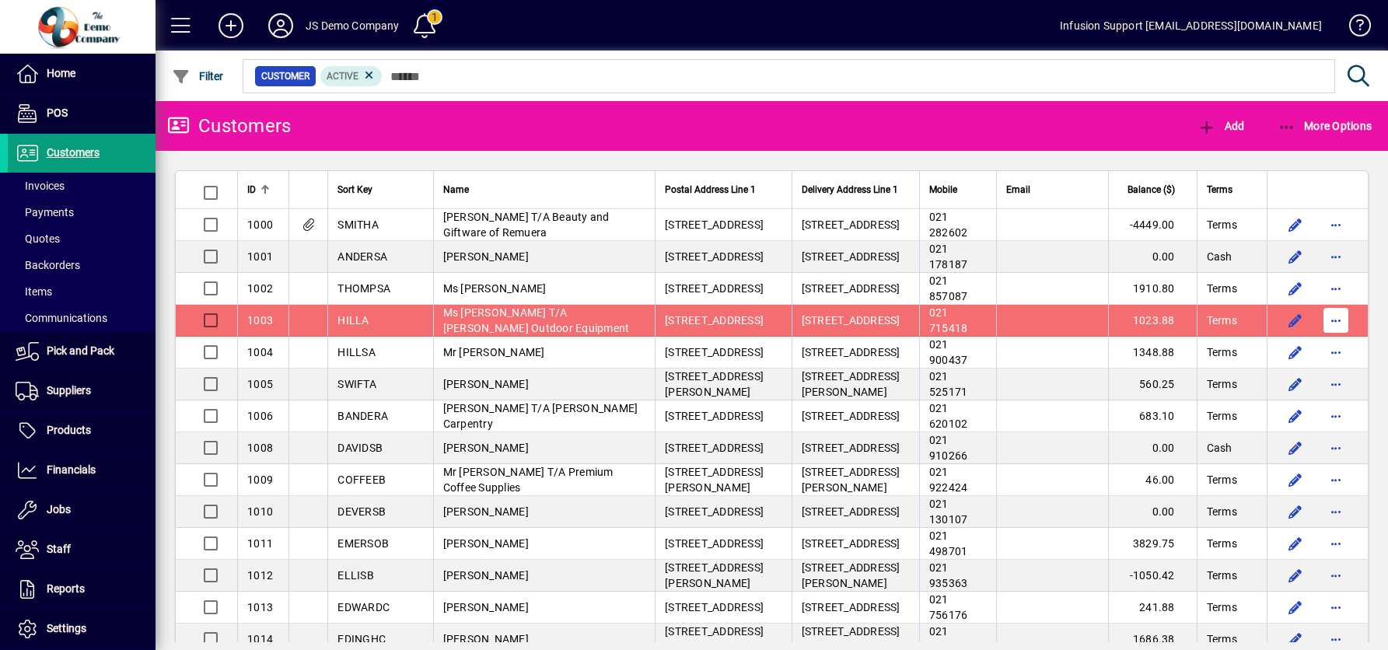
click at [1318, 339] on span "button" at bounding box center [1336, 320] width 37 height 37
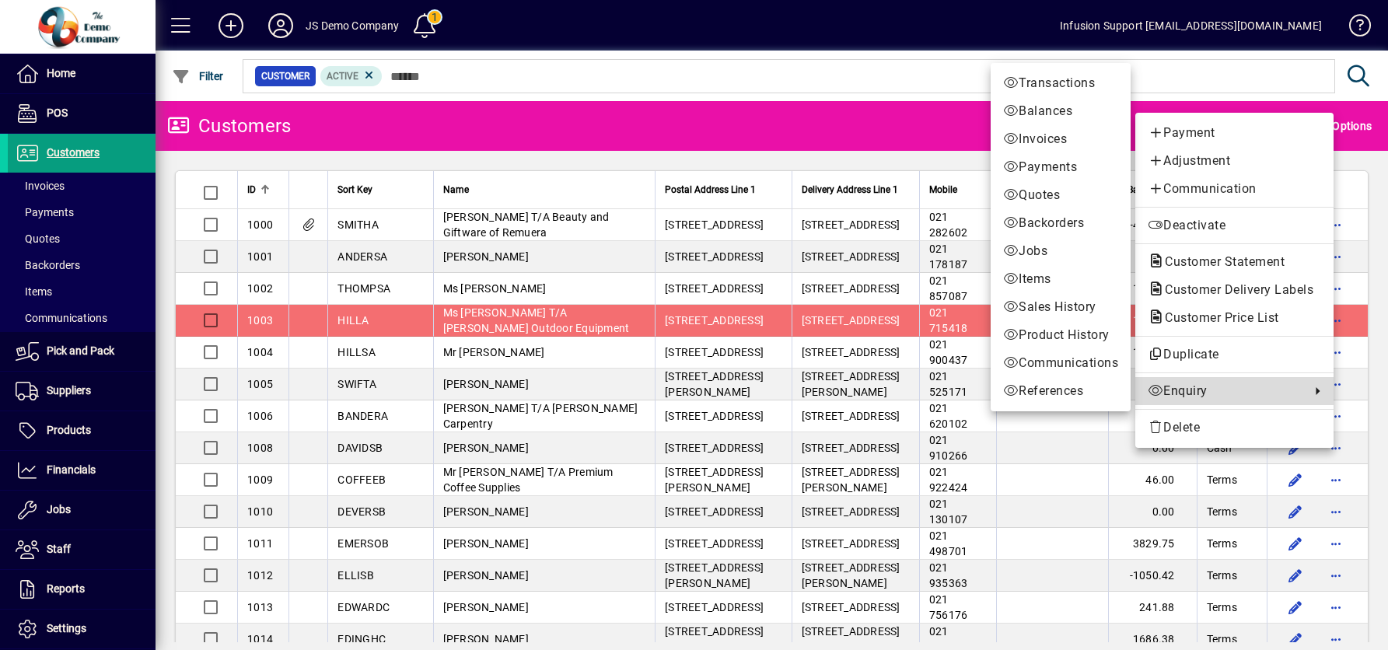
click at [1196, 401] on link "Enquiry" at bounding box center [1235, 391] width 198 height 28
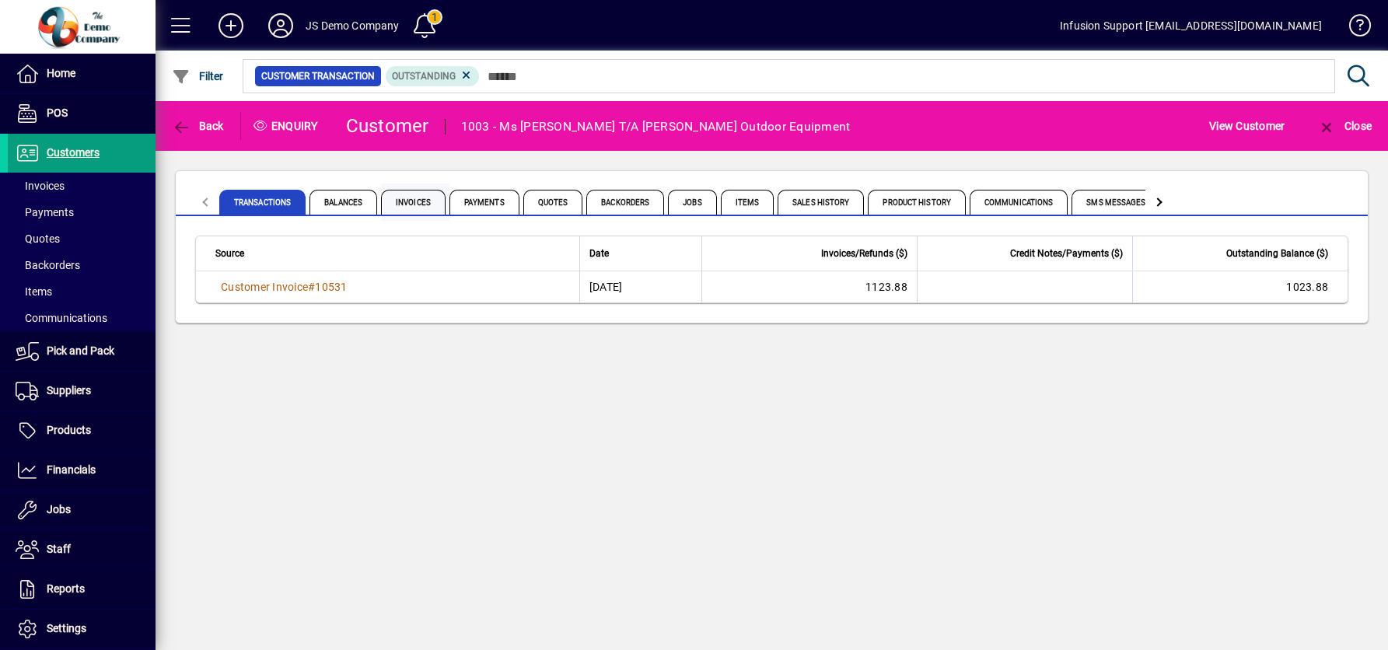
click at [408, 200] on span "Invoices" at bounding box center [413, 202] width 65 height 25
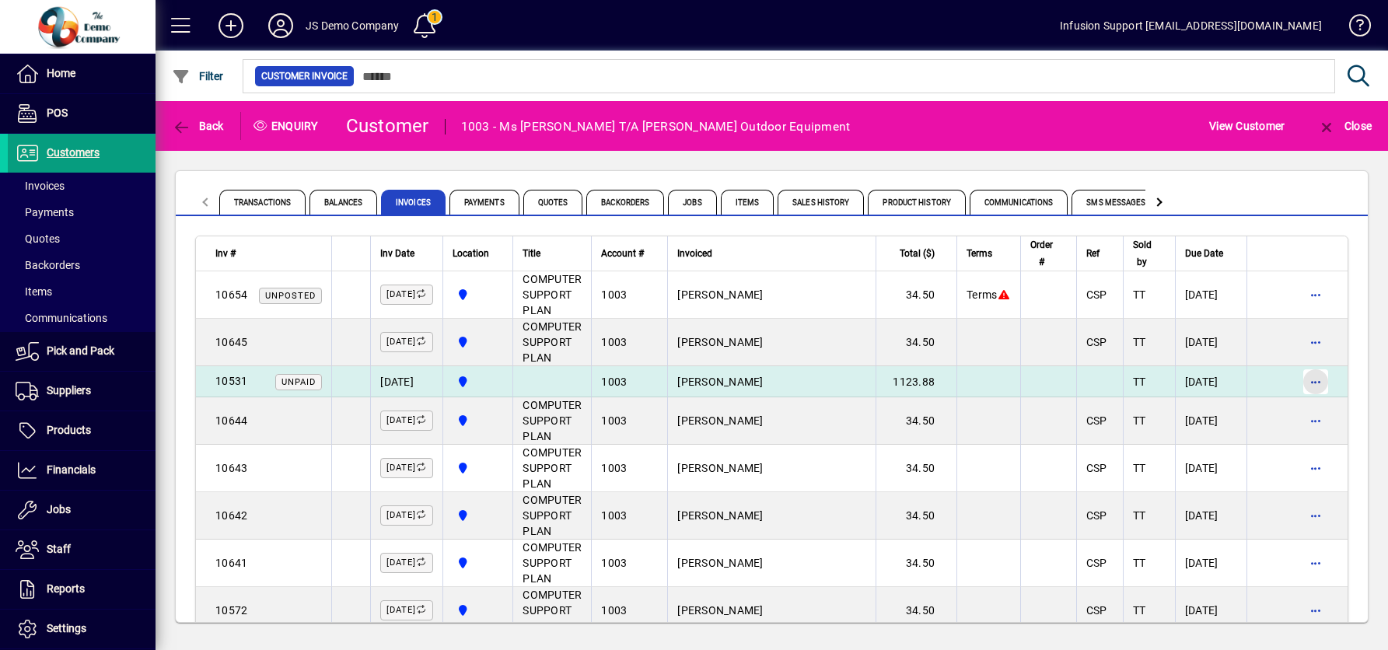
click at [1327, 376] on span "button" at bounding box center [1315, 381] width 37 height 37
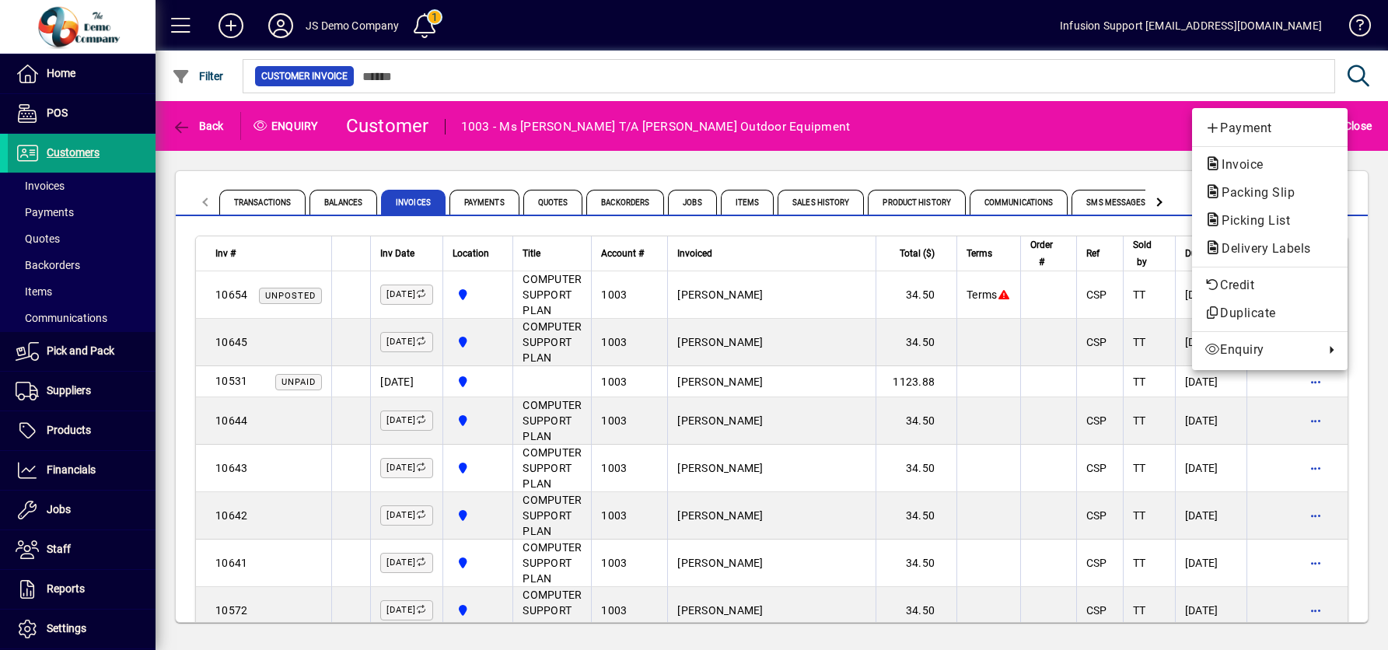
click at [963, 106] on div at bounding box center [694, 325] width 1388 height 650
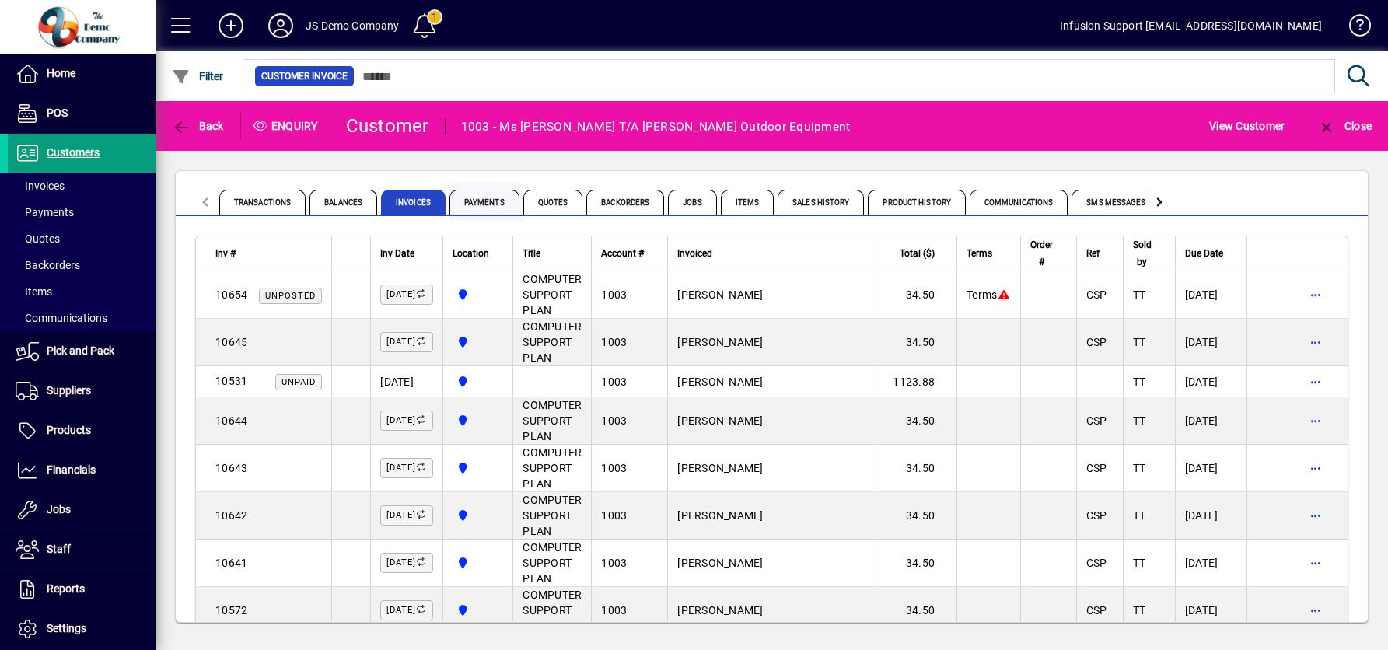
click at [477, 201] on span "Payments" at bounding box center [485, 202] width 70 height 25
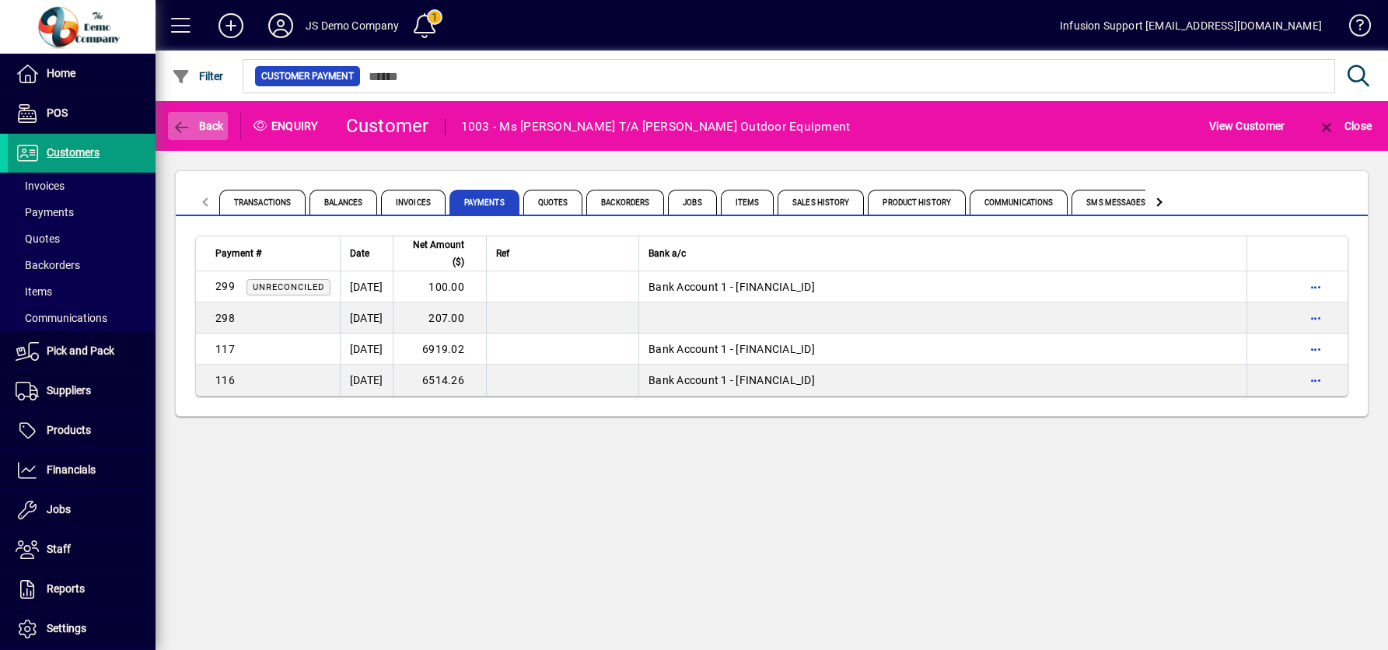
click at [208, 115] on span "button" at bounding box center [198, 125] width 60 height 37
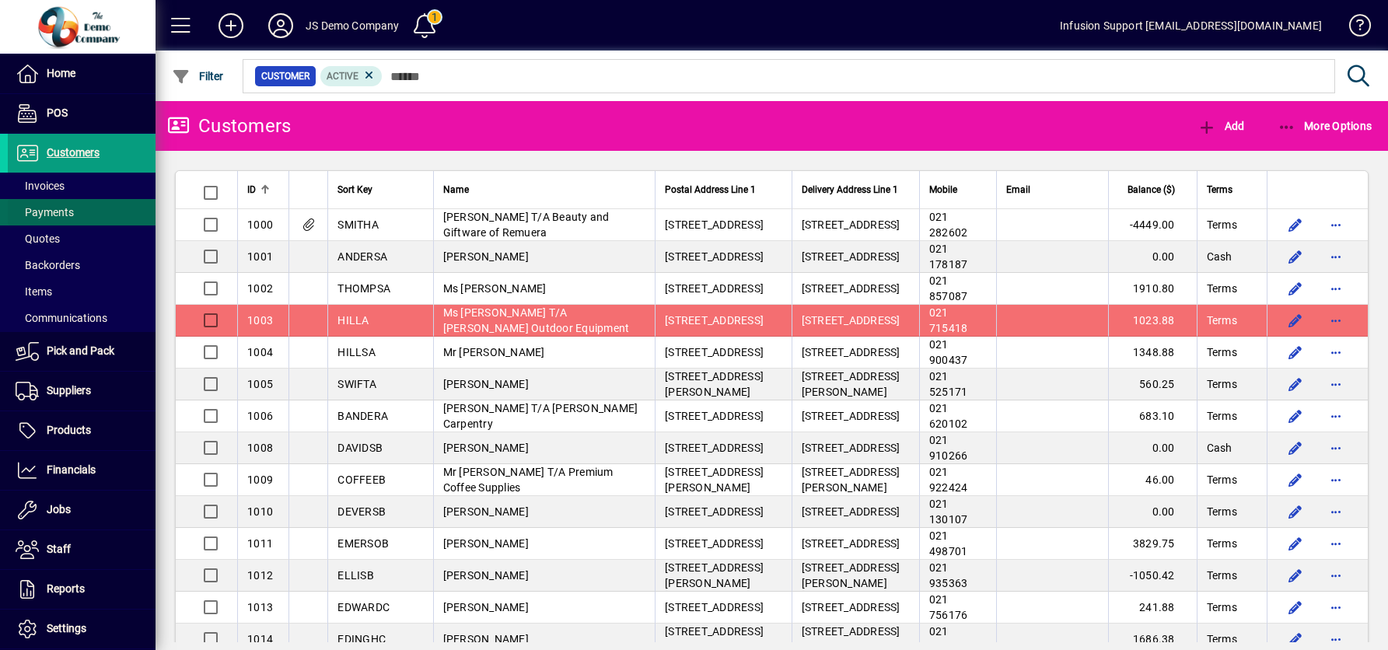
click at [53, 208] on span "Payments" at bounding box center [45, 212] width 58 height 12
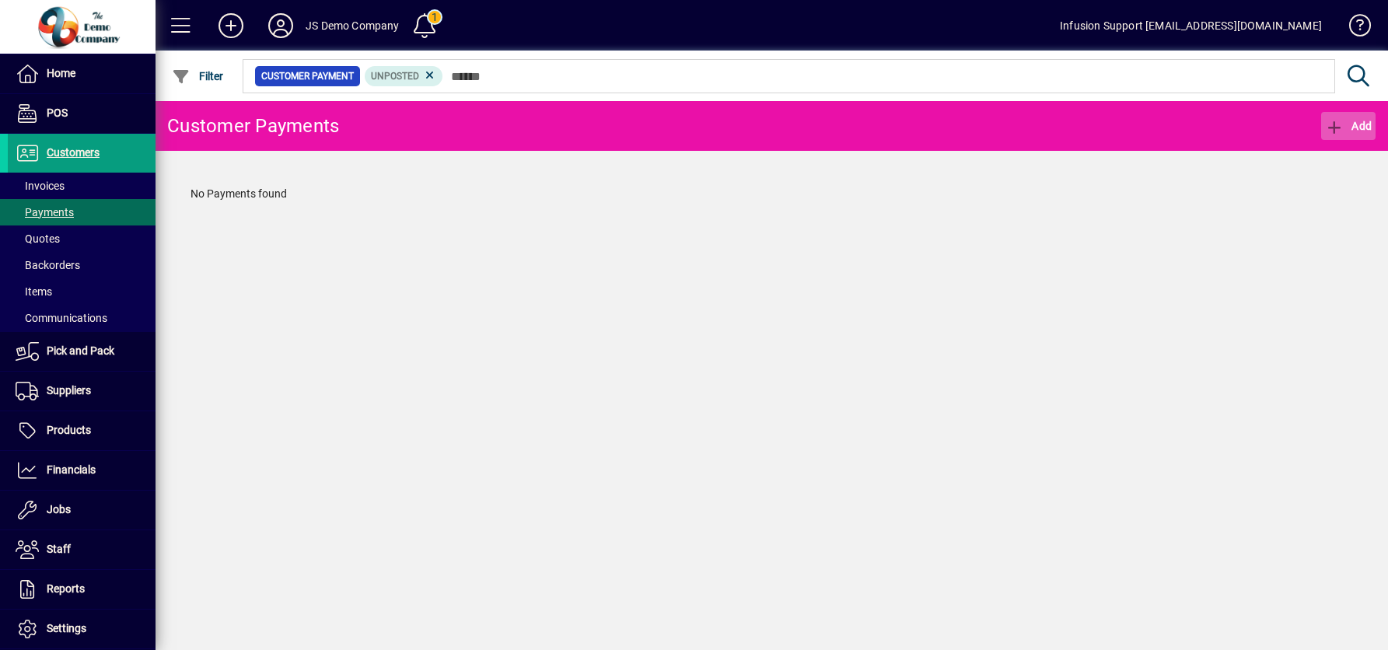
click at [1336, 121] on icon "button" at bounding box center [1334, 128] width 19 height 16
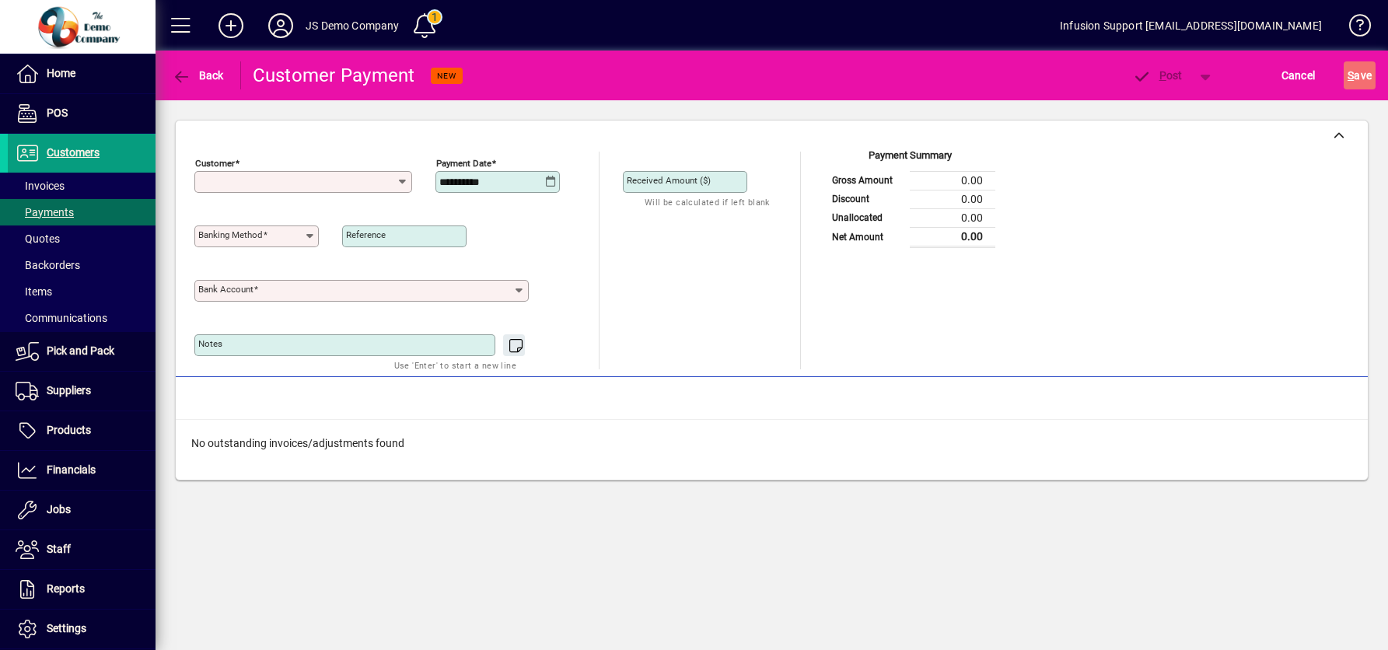
type input "**********"
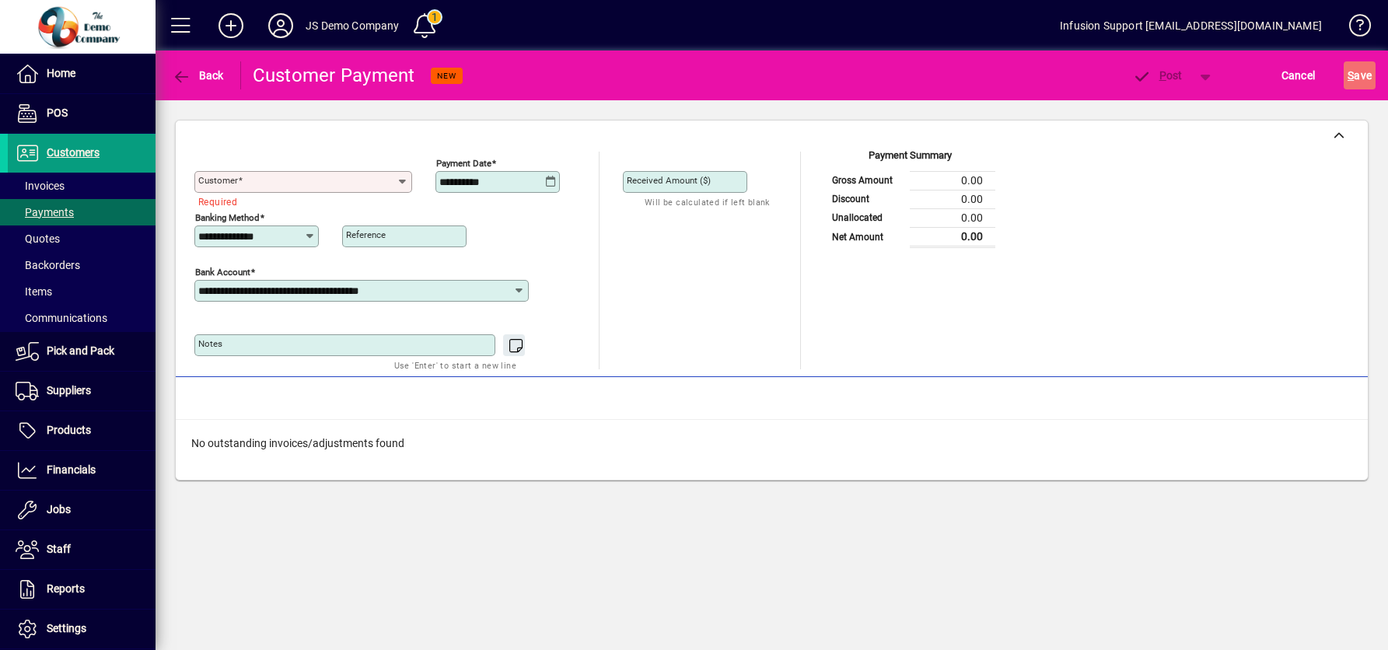
click at [403, 184] on icon at bounding box center [403, 182] width 12 height 12
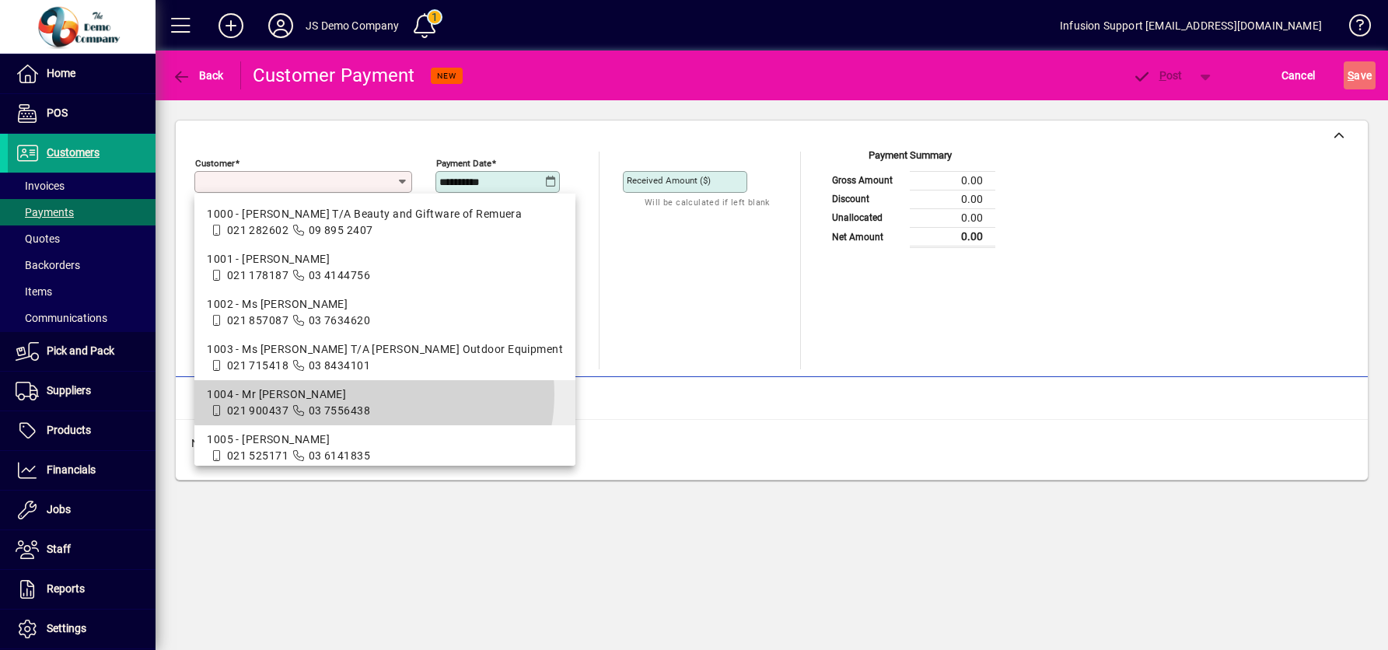
click at [373, 394] on div "1004 - Mr [PERSON_NAME]" at bounding box center [385, 395] width 356 height 16
type input "**********"
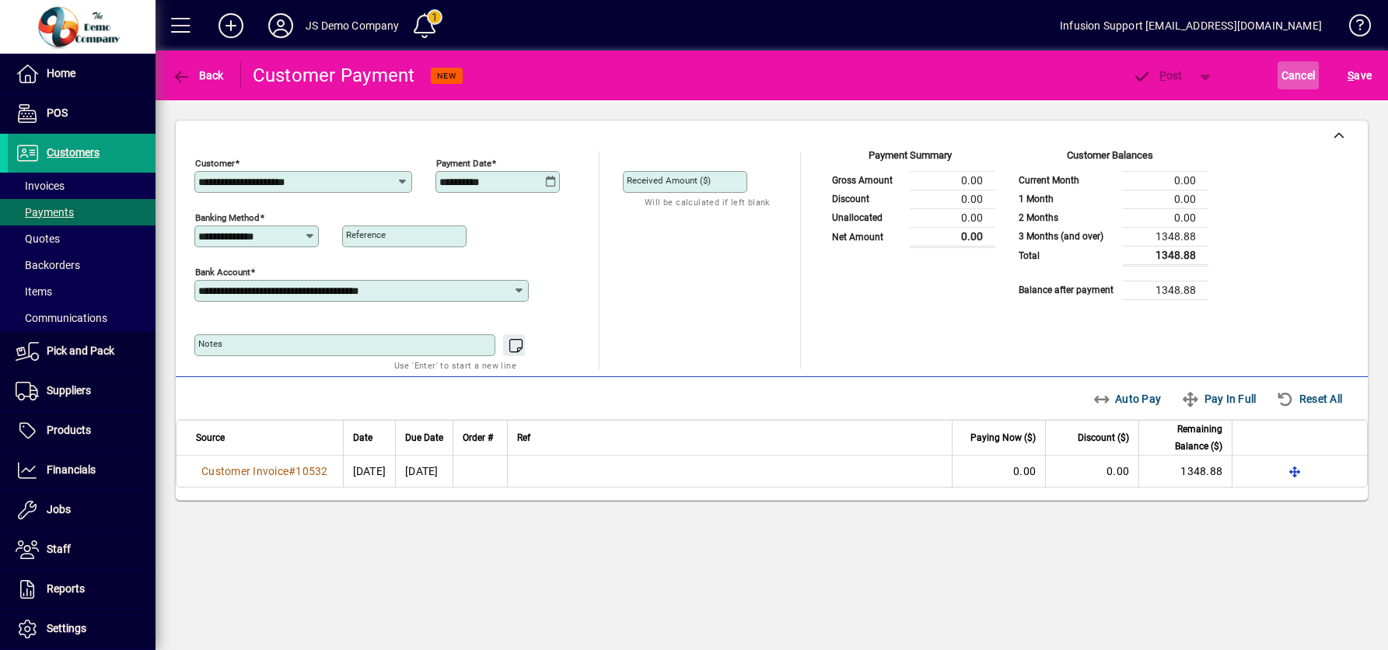
click at [1311, 79] on span "Cancel" at bounding box center [1299, 75] width 34 height 25
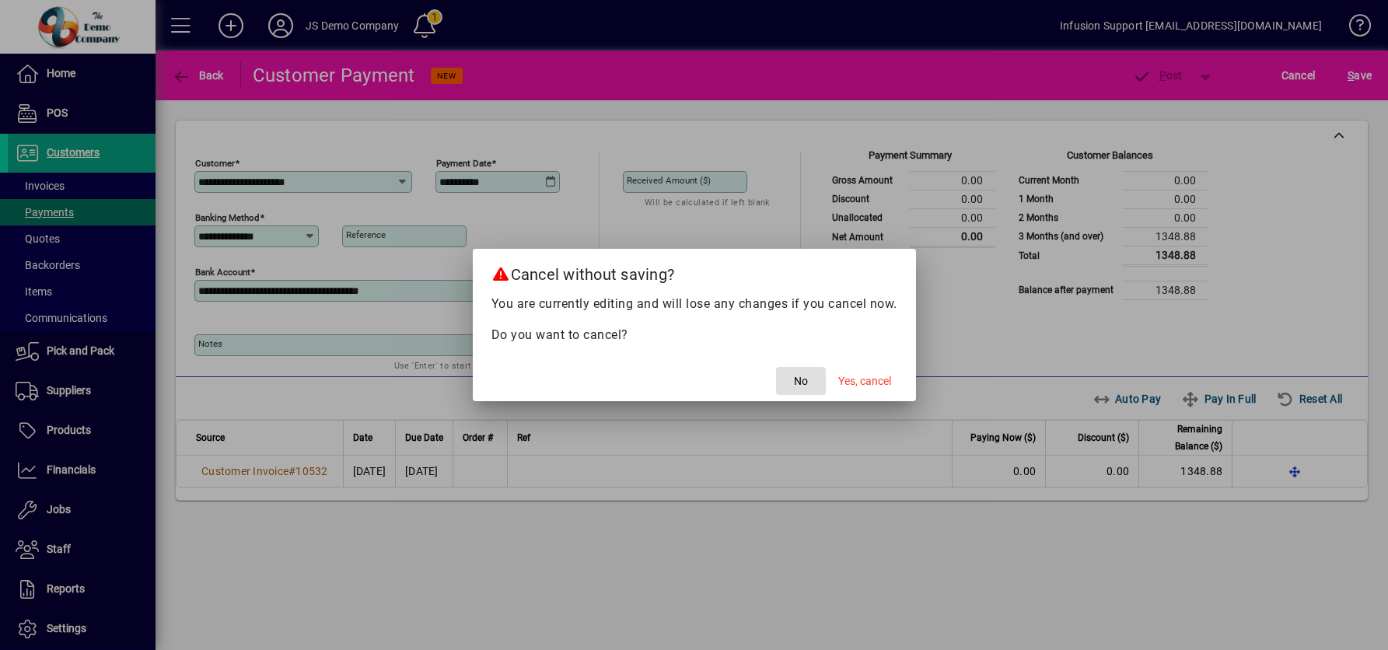
click at [799, 374] on span "No" at bounding box center [801, 381] width 14 height 16
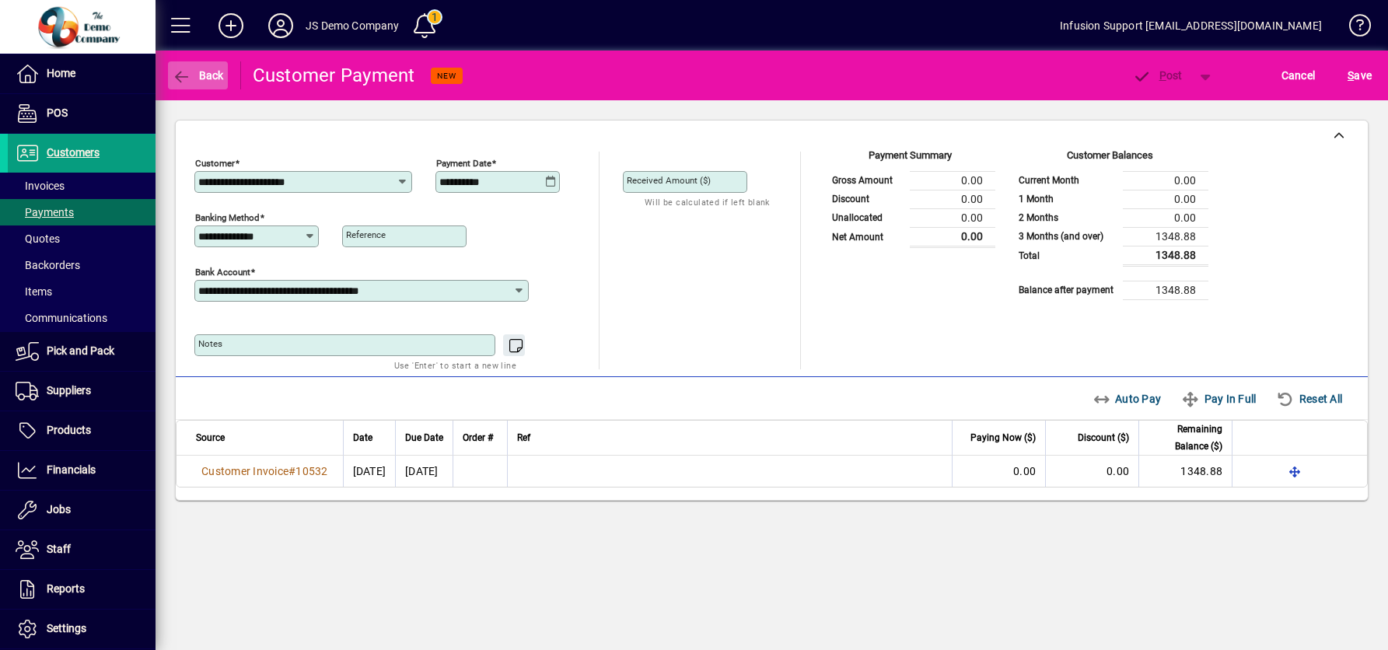
click at [175, 72] on icon "button" at bounding box center [181, 77] width 19 height 16
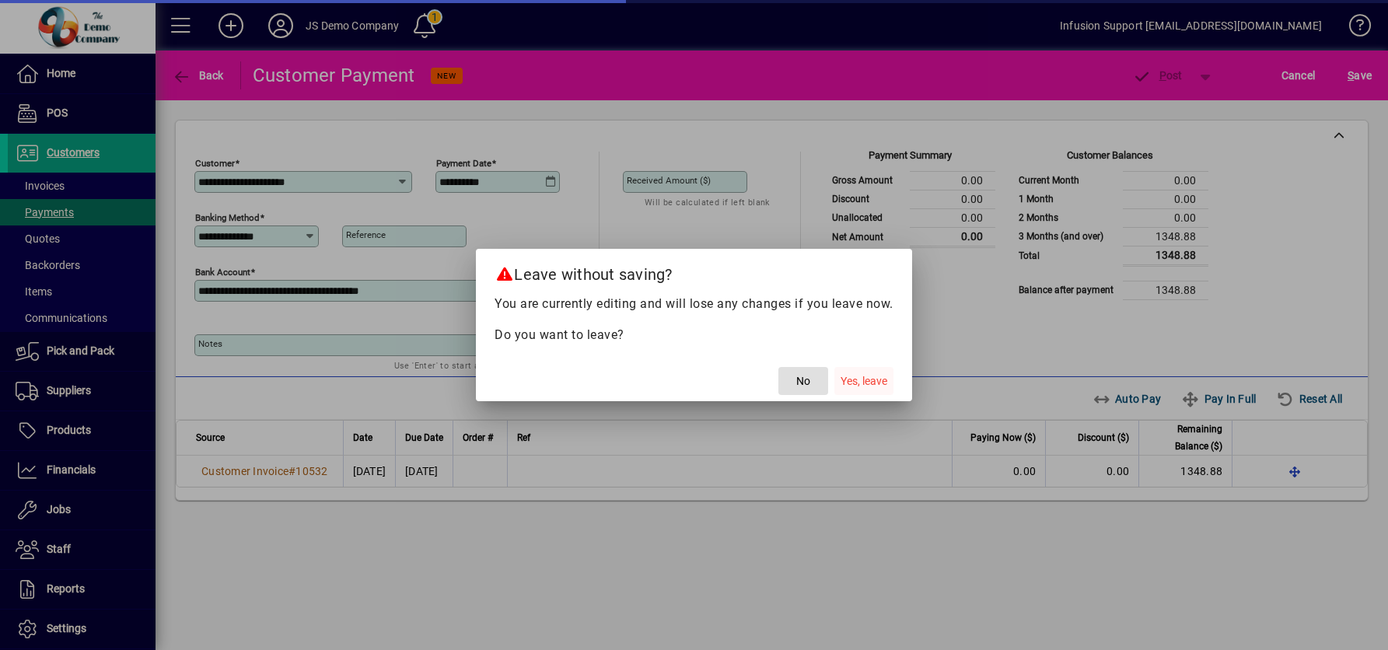
click at [873, 381] on span "Yes, leave" at bounding box center [864, 381] width 47 height 16
